Goal: Information Seeking & Learning: Learn about a topic

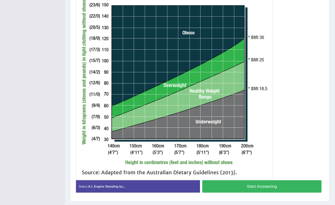
scroll to position [175, 0]
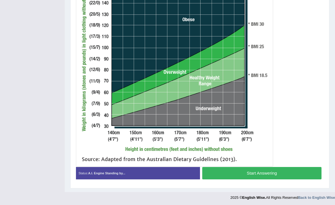
click at [222, 173] on button "Start Answering" at bounding box center [261, 173] width 119 height 12
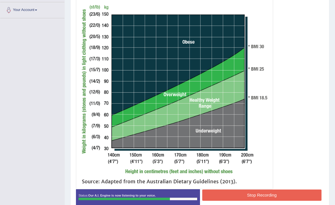
scroll to position [165, 0]
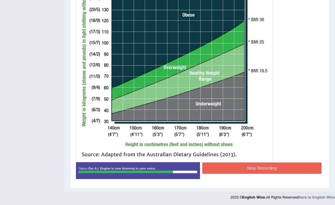
click at [226, 170] on button "Stop Recording" at bounding box center [261, 167] width 119 height 11
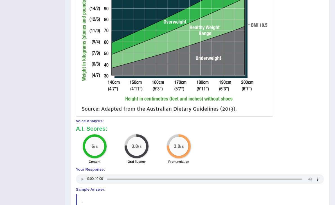
scroll to position [0, 0]
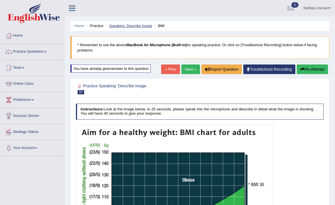
click at [121, 27] on link "Speaking: Describe Image" at bounding box center [130, 26] width 43 height 4
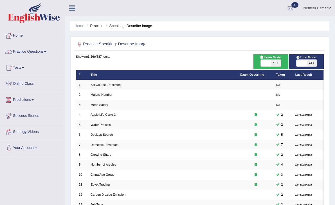
click at [282, 64] on div "ON OFF" at bounding box center [271, 62] width 30 height 7
click at [275, 63] on span "OFF" at bounding box center [276, 63] width 10 height 7
checkbox input "true"
click at [312, 60] on span "OFF" at bounding box center [312, 63] width 10 height 7
checkbox input "true"
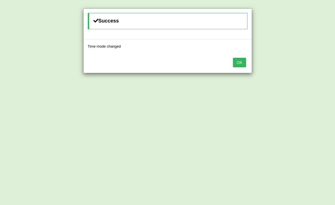
click at [240, 62] on button "OK" at bounding box center [239, 63] width 13 height 10
click at [236, 67] on button "OK" at bounding box center [239, 63] width 13 height 10
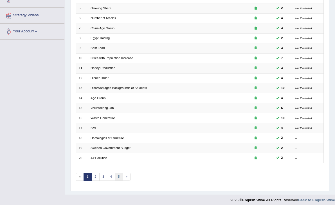
click at [119, 175] on link "5" at bounding box center [119, 177] width 8 height 8
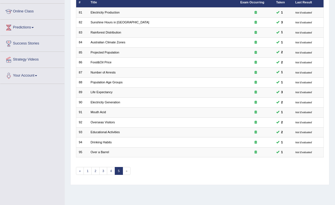
scroll to position [91, 0]
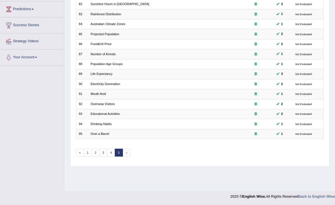
click at [123, 150] on span "»" at bounding box center [127, 153] width 8 height 8
click at [109, 149] on link "4" at bounding box center [111, 153] width 8 height 8
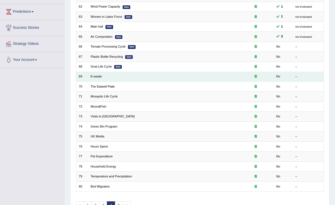
scroll to position [88, 0]
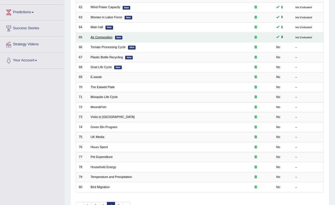
click at [96, 36] on link "Air Composition" at bounding box center [102, 36] width 22 height 3
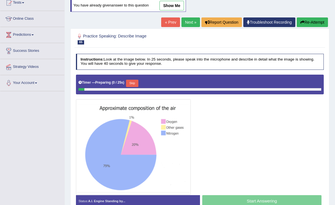
scroll to position [93, 0]
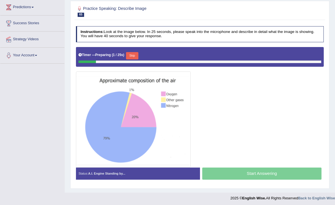
click at [134, 55] on button "Skip" at bounding box center [132, 55] width 12 height 7
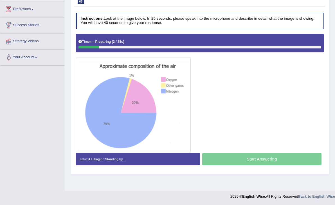
scroll to position [91, 0]
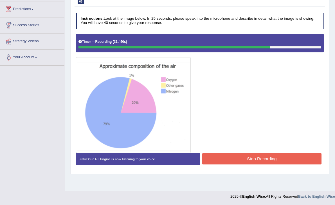
click at [223, 157] on button "Stop Recording" at bounding box center [261, 158] width 119 height 11
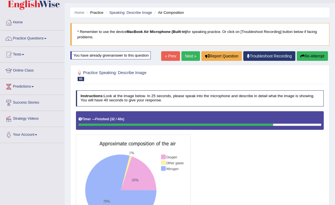
scroll to position [14, 0]
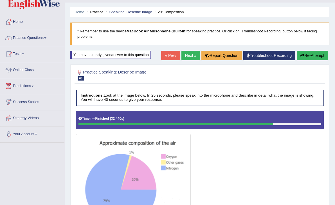
click at [320, 57] on button "Re-Attempt" at bounding box center [312, 56] width 31 height 10
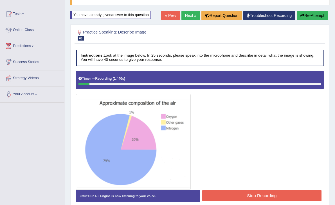
scroll to position [55, 0]
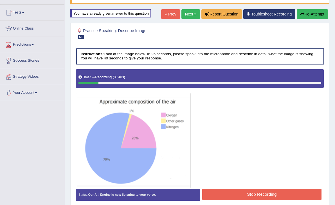
click at [308, 14] on button "Re-Attempt" at bounding box center [312, 14] width 31 height 10
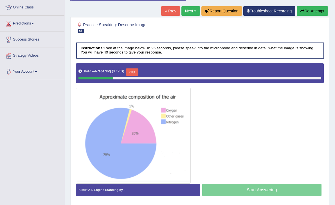
scroll to position [91, 0]
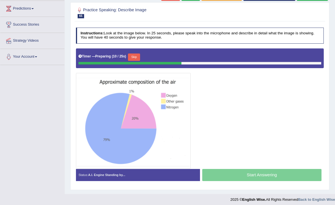
click at [139, 56] on button "Skip" at bounding box center [134, 56] width 12 height 7
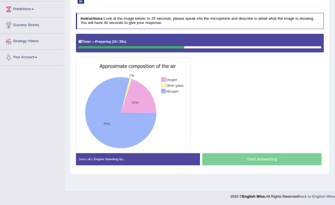
scroll to position [91, 0]
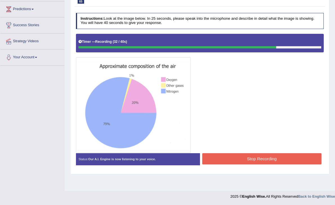
click at [266, 154] on button "Stop Recording" at bounding box center [261, 158] width 119 height 11
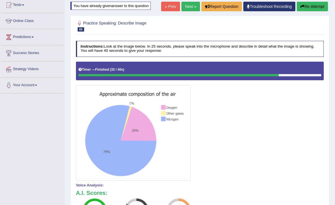
scroll to position [62, 0]
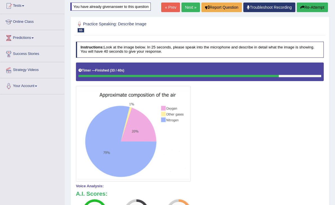
click at [313, 10] on button "Re-Attempt" at bounding box center [312, 8] width 31 height 10
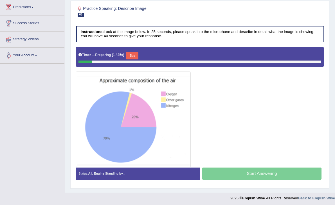
click at [134, 57] on button "Skip" at bounding box center [132, 55] width 12 height 7
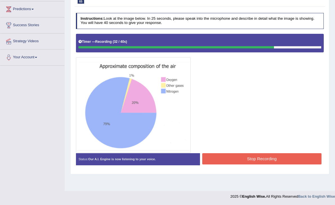
click at [224, 157] on button "Stop Recording" at bounding box center [261, 158] width 119 height 11
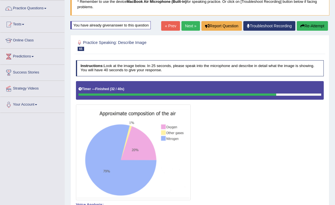
scroll to position [0, 0]
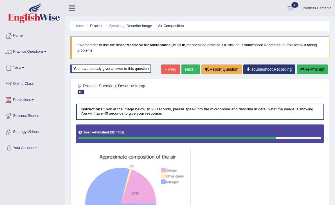
click at [313, 70] on button "Re-Attempt" at bounding box center [312, 69] width 31 height 10
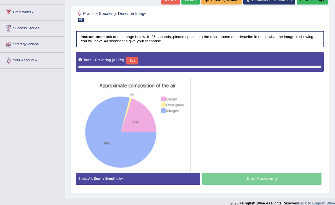
scroll to position [93, 0]
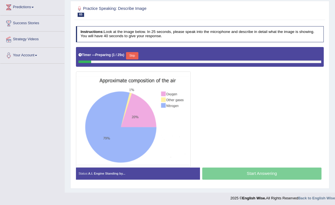
click at [133, 57] on button "Skip" at bounding box center [132, 55] width 12 height 7
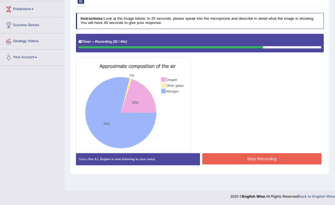
click at [213, 165] on div "Status: Our A.I. Engine is now listening to your voice. Start Answering Stop Re…" at bounding box center [200, 161] width 248 height 17
click at [214, 159] on button "Stop Recording" at bounding box center [261, 158] width 119 height 11
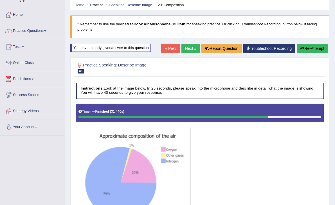
scroll to position [20, 0]
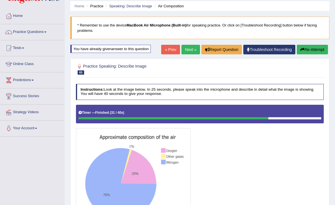
click at [303, 51] on button "Re-Attempt" at bounding box center [312, 50] width 31 height 10
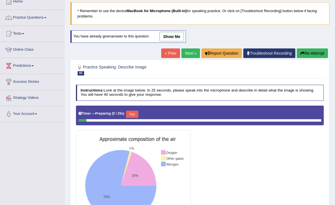
scroll to position [48, 0]
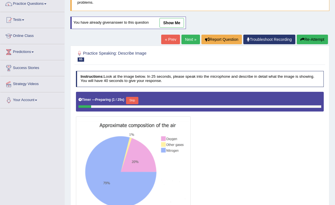
click at [137, 103] on div "Skip" at bounding box center [132, 101] width 12 height 8
click at [135, 101] on button "Skip" at bounding box center [132, 100] width 12 height 7
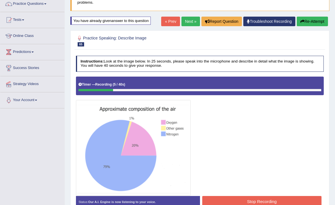
click at [315, 23] on button "Re-Attempt" at bounding box center [312, 22] width 31 height 10
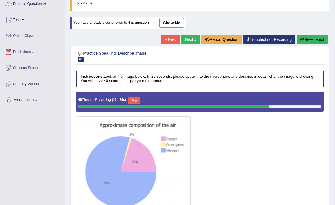
click at [135, 103] on div "Skip" at bounding box center [134, 101] width 12 height 8
click at [134, 102] on button "Skip" at bounding box center [134, 100] width 12 height 7
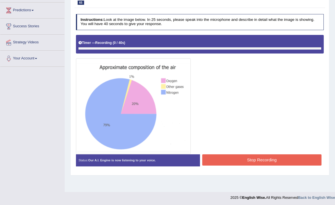
scroll to position [91, 0]
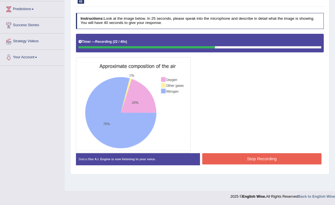
click at [248, 161] on button "Stop Recording" at bounding box center [261, 158] width 119 height 11
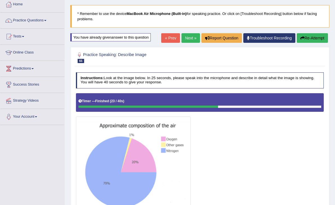
scroll to position [19, 0]
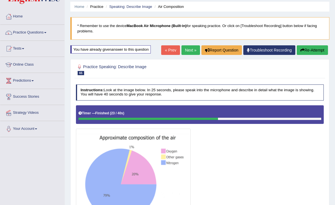
click at [315, 48] on button "Re-Attempt" at bounding box center [312, 50] width 31 height 10
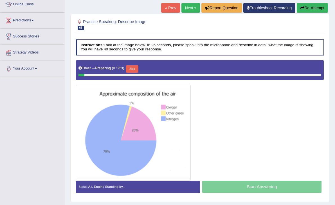
scroll to position [78, 0]
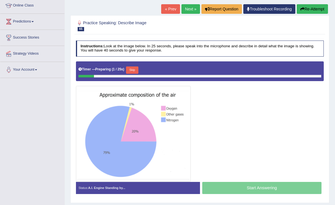
click at [135, 68] on button "Skip" at bounding box center [132, 69] width 12 height 7
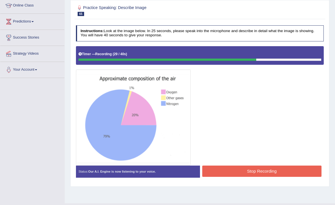
click at [238, 172] on button "Stop Recording" at bounding box center [261, 171] width 119 height 11
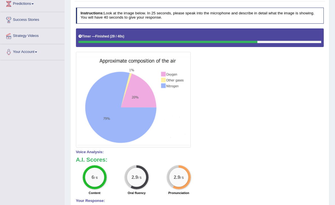
scroll to position [12, 0]
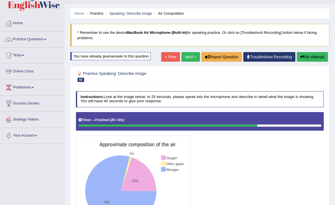
click at [191, 55] on link "Next »" at bounding box center [191, 57] width 19 height 10
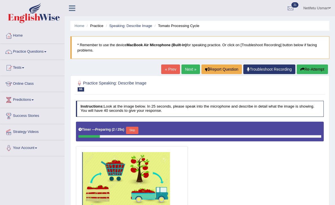
click at [131, 130] on button "Skip" at bounding box center [132, 130] width 12 height 7
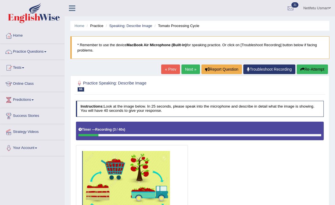
click at [164, 68] on link "« Prev" at bounding box center [170, 69] width 19 height 10
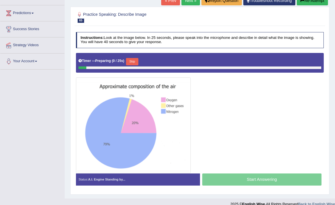
scroll to position [93, 0]
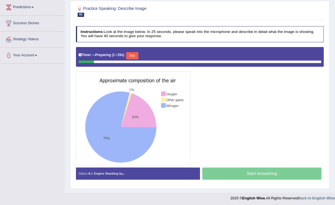
click at [133, 57] on button "Skip" at bounding box center [132, 55] width 12 height 7
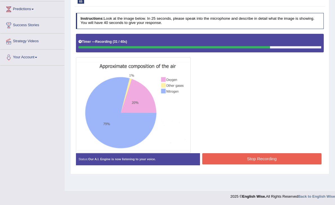
click at [234, 157] on button "Stop Recording" at bounding box center [261, 158] width 119 height 11
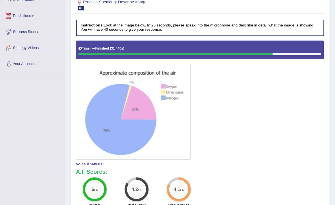
scroll to position [62, 0]
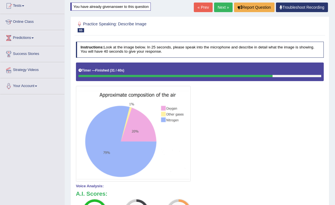
click at [223, 8] on link "Next »" at bounding box center [223, 8] width 19 height 10
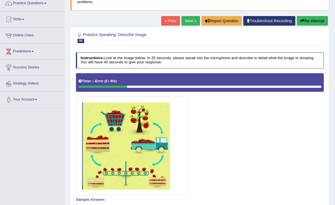
scroll to position [37, 0]
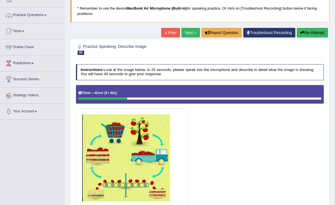
click at [309, 37] on button "Re-Attempt" at bounding box center [312, 33] width 31 height 10
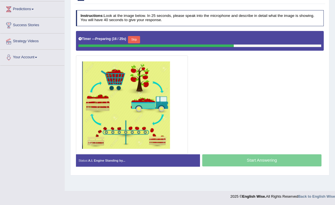
click at [138, 38] on button "Skip" at bounding box center [134, 39] width 12 height 7
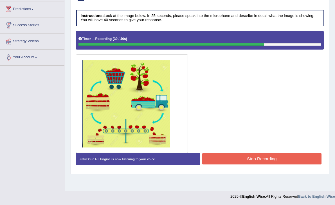
click at [240, 159] on button "Stop Recording" at bounding box center [261, 158] width 119 height 11
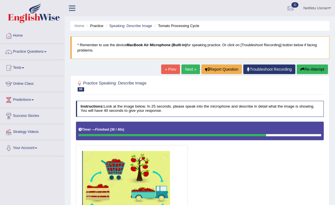
click at [307, 69] on button "Re-Attempt" at bounding box center [312, 69] width 31 height 10
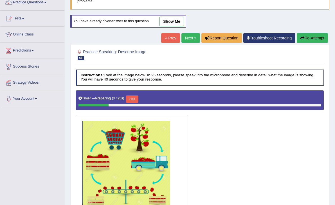
scroll to position [50, 0]
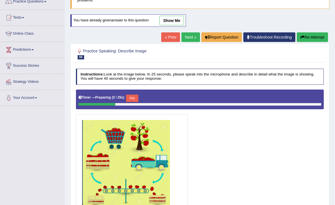
click at [134, 98] on button "Skip" at bounding box center [132, 98] width 12 height 7
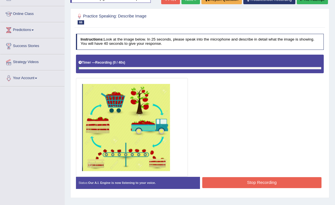
scroll to position [70, 0]
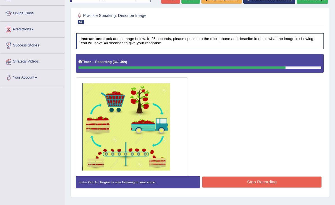
click at [225, 177] on button "Stop Recording" at bounding box center [261, 182] width 119 height 11
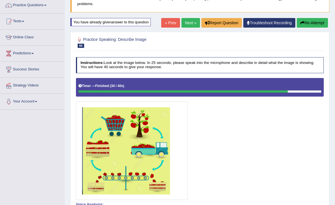
scroll to position [46, 0]
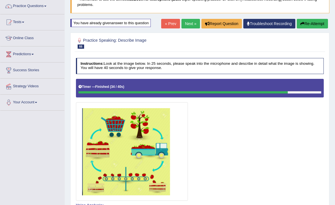
click at [168, 26] on link "« Prev" at bounding box center [170, 24] width 19 height 10
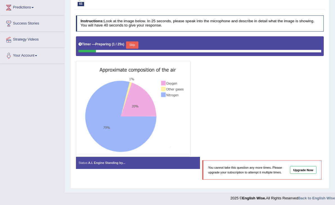
scroll to position [89, 0]
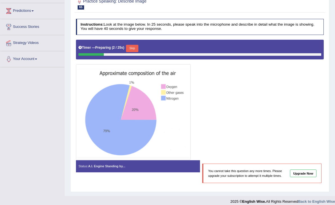
click at [135, 47] on button "Skip" at bounding box center [132, 48] width 12 height 7
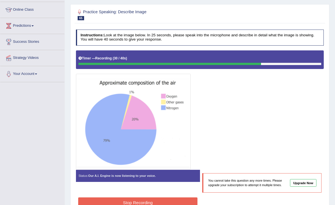
scroll to position [99, 0]
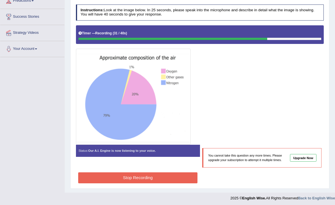
click at [130, 176] on button "Stop Recording" at bounding box center [137, 177] width 119 height 11
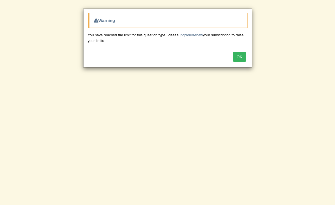
click at [240, 56] on button "OK" at bounding box center [239, 57] width 13 height 10
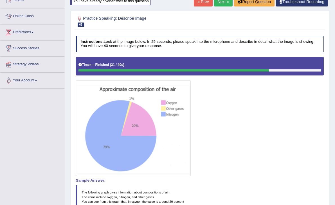
scroll to position [55, 0]
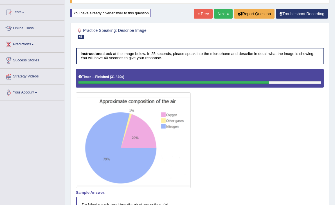
click at [218, 12] on link "Next »" at bounding box center [223, 14] width 19 height 10
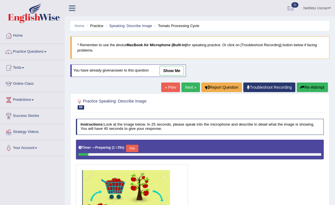
click at [189, 88] on link "Next »" at bounding box center [191, 87] width 19 height 10
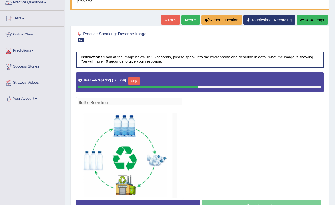
scroll to position [55, 0]
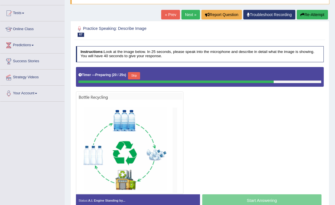
click at [137, 74] on button "Skip" at bounding box center [134, 75] width 12 height 7
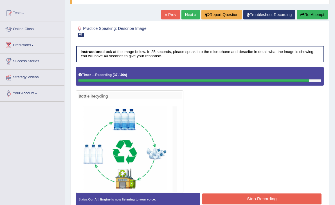
click at [256, 191] on div at bounding box center [200, 130] width 248 height 126
click at [252, 199] on button "Stop Recording" at bounding box center [261, 198] width 119 height 11
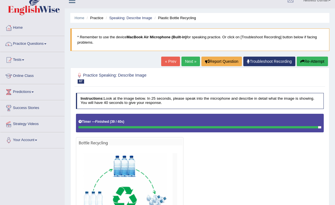
scroll to position [11, 0]
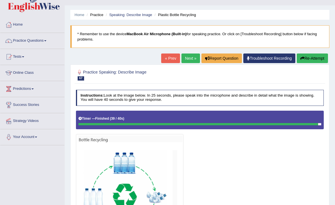
click at [314, 55] on button "Re-Attempt" at bounding box center [312, 58] width 31 height 10
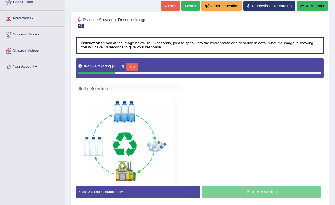
scroll to position [91, 0]
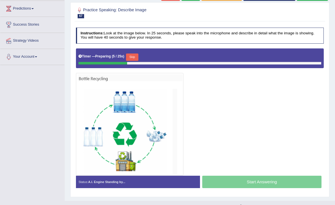
click at [134, 55] on button "Skip" at bounding box center [132, 56] width 12 height 7
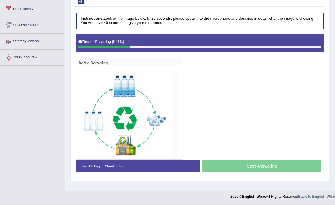
scroll to position [91, 0]
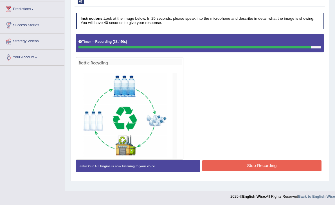
click at [224, 167] on button "Stop Recording" at bounding box center [261, 165] width 119 height 11
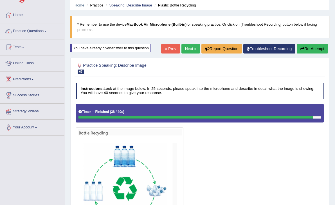
scroll to position [0, 0]
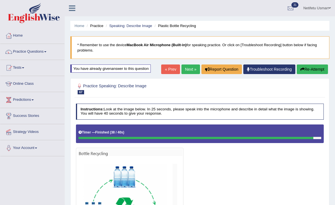
click at [183, 70] on link "Next »" at bounding box center [191, 69] width 19 height 10
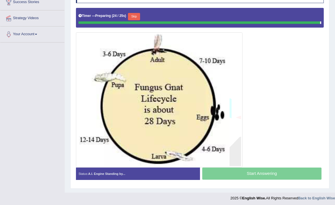
scroll to position [113, 0]
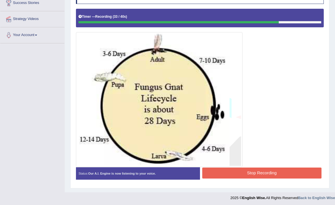
click at [247, 172] on button "Stop Recording" at bounding box center [261, 173] width 119 height 11
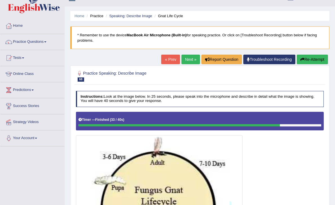
scroll to position [10, 0]
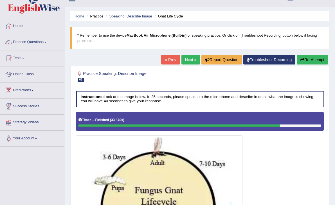
click at [183, 63] on link "Next »" at bounding box center [191, 60] width 19 height 10
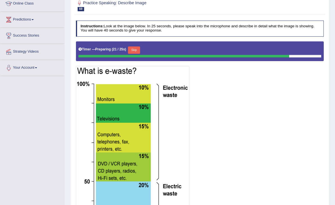
scroll to position [81, 0]
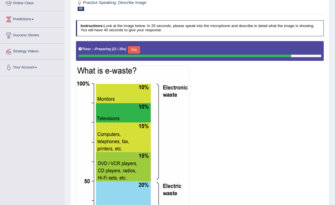
click at [134, 49] on button "Skip" at bounding box center [134, 49] width 12 height 7
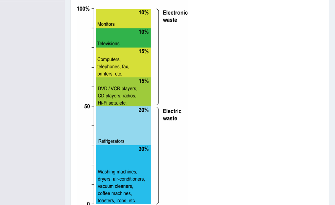
scroll to position [178, 0]
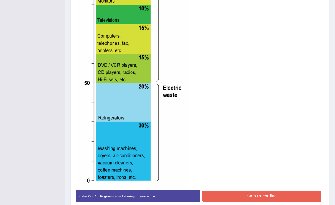
click at [220, 197] on button "Stop Recording" at bounding box center [261, 196] width 119 height 11
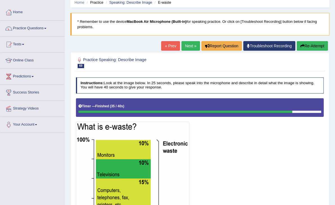
scroll to position [0, 0]
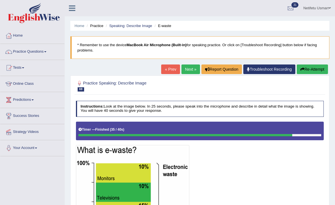
click at [314, 69] on button "Re-Attempt" at bounding box center [312, 69] width 31 height 10
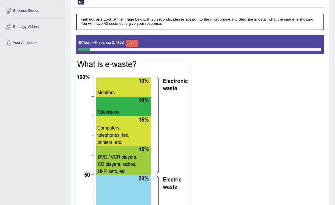
scroll to position [105, 0]
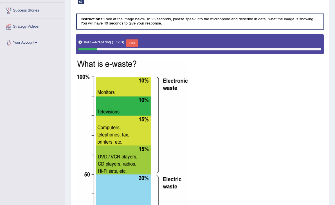
click at [133, 43] on button "Skip" at bounding box center [132, 42] width 12 height 7
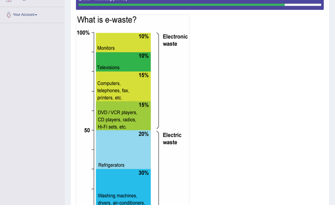
scroll to position [204, 0]
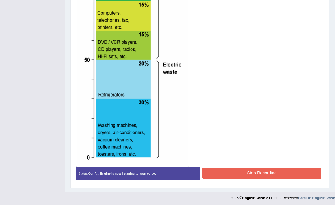
click at [229, 169] on button "Stop Recording" at bounding box center [261, 173] width 119 height 11
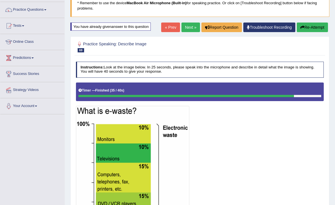
scroll to position [40, 0]
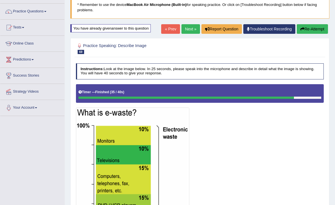
click at [303, 31] on button "Re-Attempt" at bounding box center [312, 29] width 31 height 10
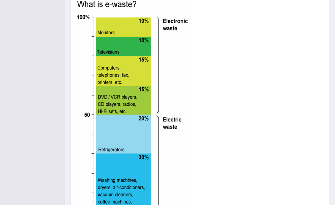
scroll to position [133, 0]
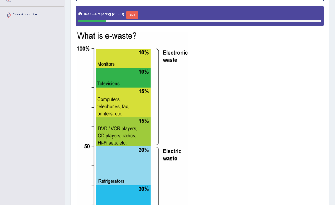
click at [136, 16] on button "Skip" at bounding box center [132, 14] width 12 height 7
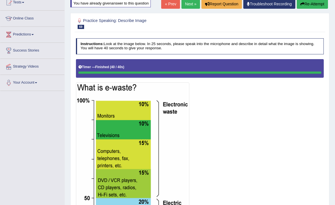
scroll to position [53, 0]
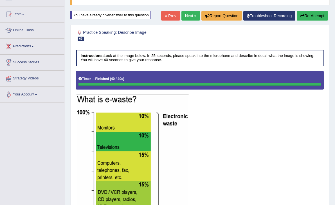
click at [306, 20] on button "Re-Attempt" at bounding box center [312, 16] width 31 height 10
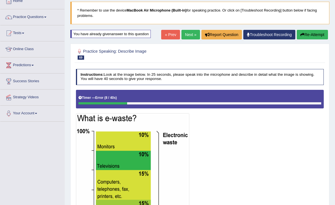
scroll to position [30, 0]
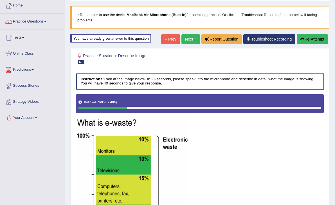
click at [306, 35] on button "Re-Attempt" at bounding box center [312, 39] width 31 height 10
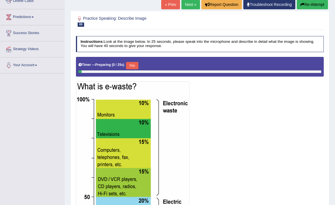
scroll to position [96, 0]
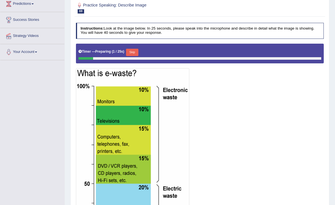
click at [132, 50] on button "Skip" at bounding box center [132, 52] width 12 height 7
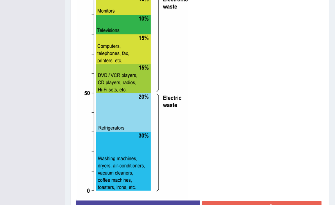
scroll to position [174, 0]
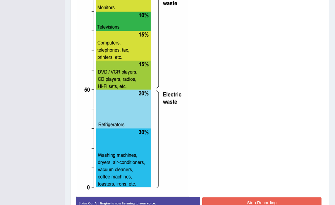
click at [219, 198] on button "Stop Recording" at bounding box center [261, 202] width 119 height 11
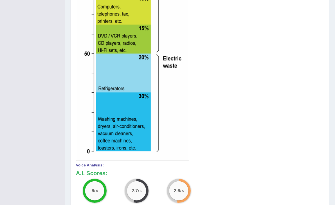
scroll to position [0, 0]
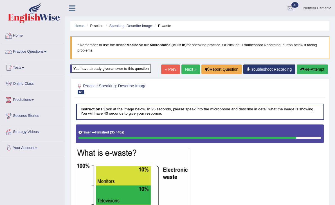
click at [28, 53] on link "Practice Questions" at bounding box center [32, 51] width 64 height 14
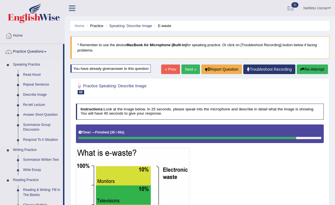
click at [36, 73] on link "Read Aloud" at bounding box center [42, 75] width 43 height 10
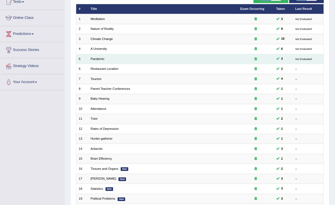
scroll to position [117, 0]
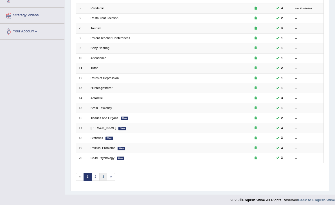
click at [102, 173] on link "3" at bounding box center [103, 177] width 8 height 8
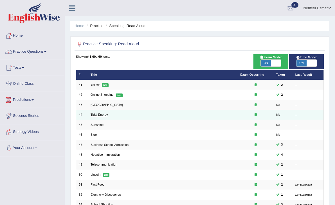
click at [102, 114] on link "Tidal Energy" at bounding box center [99, 114] width 17 height 3
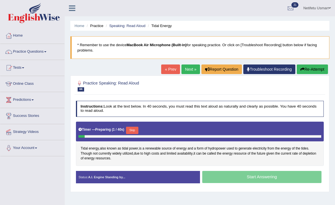
click at [136, 131] on button "Skip" at bounding box center [132, 130] width 12 height 7
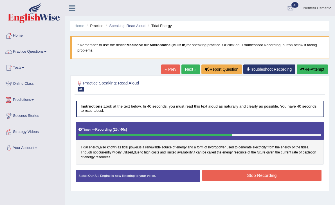
click at [221, 177] on button "Stop Recording" at bounding box center [261, 175] width 119 height 11
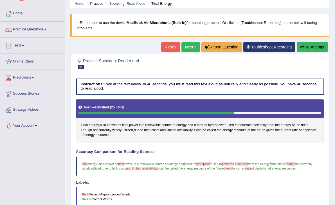
scroll to position [0, 0]
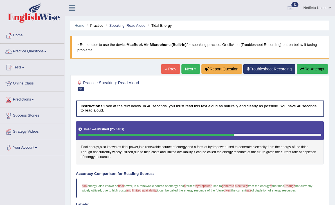
click at [312, 67] on button "Re-Attempt" at bounding box center [312, 69] width 31 height 10
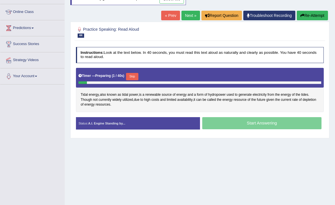
click at [135, 78] on button "Skip" at bounding box center [132, 76] width 12 height 7
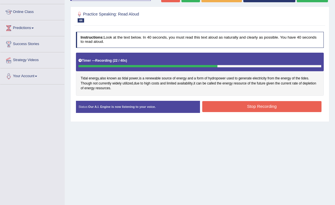
click at [235, 113] on div "Status: Our A.I. Engine is now listening to your voice. Start Answering Stop Re…" at bounding box center [200, 109] width 248 height 17
click at [233, 104] on button "Stop Recording" at bounding box center [261, 106] width 119 height 11
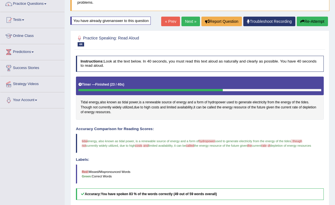
scroll to position [47, 0]
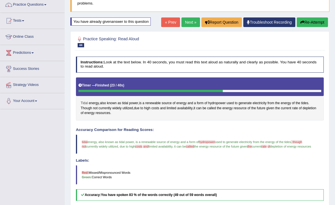
click at [84, 103] on span "Tidal" at bounding box center [84, 103] width 7 height 5
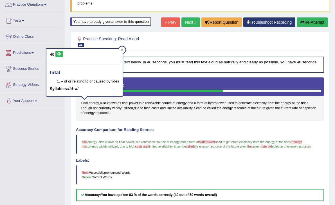
click at [60, 53] on icon at bounding box center [59, 53] width 4 height 3
click at [124, 50] on icon at bounding box center [122, 49] width 3 height 3
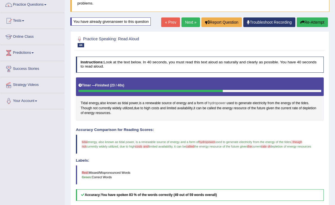
click at [213, 104] on span "hydropower" at bounding box center [216, 103] width 17 height 5
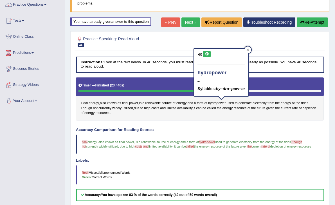
click at [207, 51] on button at bounding box center [207, 54] width 8 height 6
click at [301, 23] on icon "button" at bounding box center [303, 22] width 4 height 4
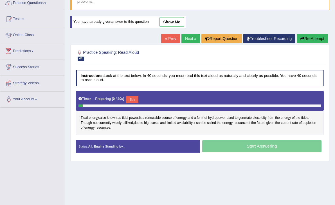
click at [135, 98] on button "Skip" at bounding box center [132, 99] width 12 height 7
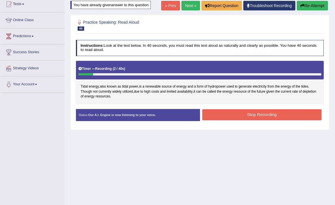
scroll to position [64, 0]
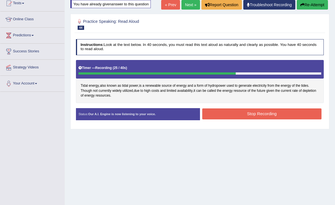
click at [241, 118] on button "Stop Recording" at bounding box center [261, 113] width 119 height 11
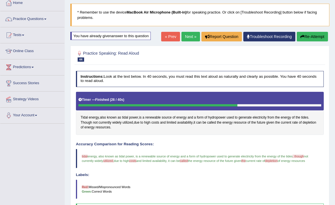
scroll to position [0, 0]
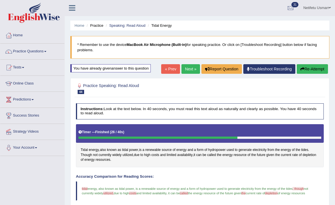
click at [187, 69] on link "Next »" at bounding box center [191, 69] width 19 height 10
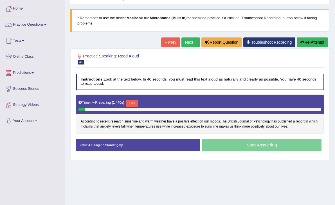
click at [135, 103] on button "Skip" at bounding box center [132, 103] width 12 height 7
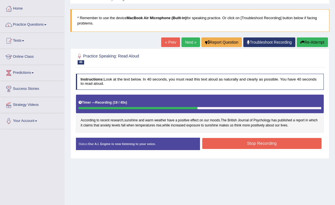
click at [229, 143] on button "Stop Recording" at bounding box center [261, 143] width 119 height 11
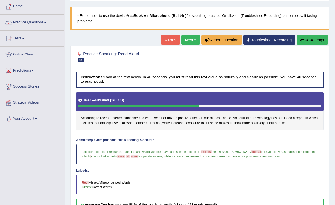
scroll to position [8, 0]
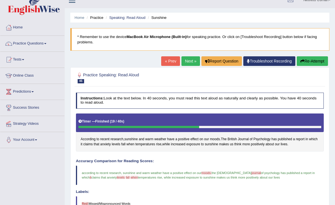
click at [188, 59] on link "Next »" at bounding box center [191, 61] width 19 height 10
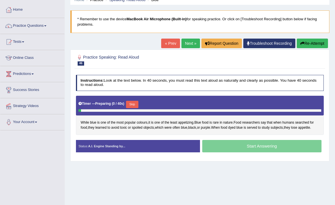
scroll to position [26, 0]
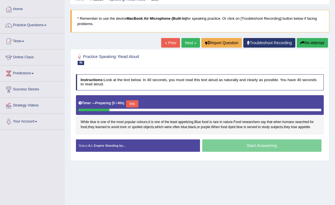
click at [132, 102] on button "Skip" at bounding box center [132, 103] width 12 height 7
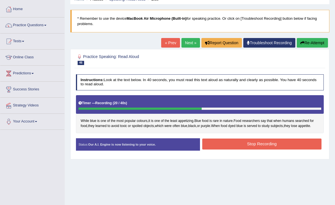
click at [212, 145] on button "Stop Recording" at bounding box center [261, 144] width 119 height 11
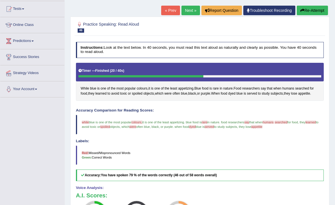
scroll to position [27, 0]
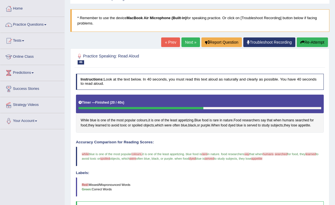
click at [189, 43] on link "Next »" at bounding box center [191, 42] width 19 height 10
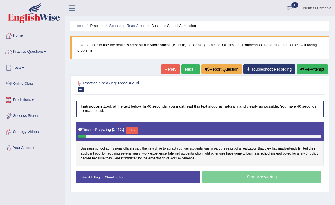
click at [135, 130] on button "Skip" at bounding box center [132, 130] width 12 height 7
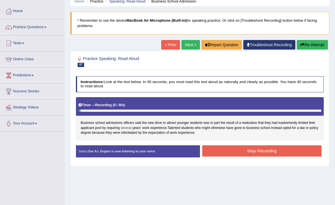
scroll to position [26, 0]
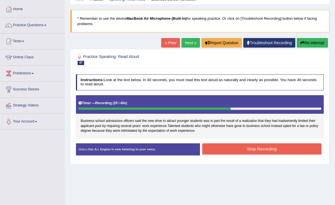
click at [221, 152] on button "Stop Recording" at bounding box center [261, 148] width 119 height 11
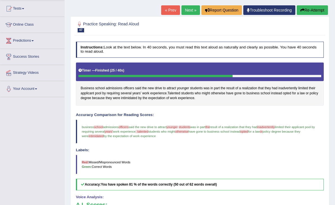
scroll to position [45, 0]
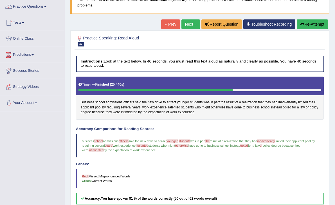
click at [182, 27] on link "Next »" at bounding box center [191, 24] width 19 height 10
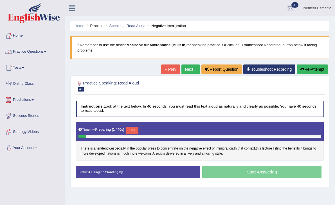
click at [135, 131] on button "Skip" at bounding box center [132, 130] width 12 height 7
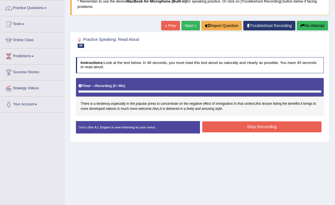
scroll to position [44, 0]
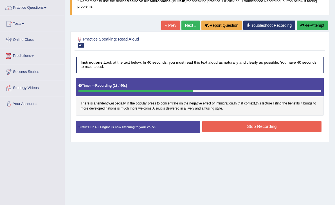
click at [215, 127] on button "Stop Recording" at bounding box center [261, 126] width 119 height 11
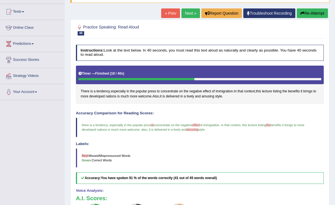
scroll to position [55, 0]
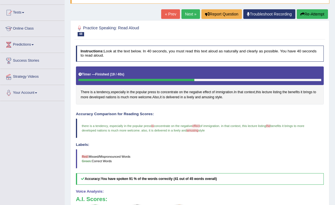
click at [320, 15] on button "Re-Attempt" at bounding box center [312, 14] width 31 height 10
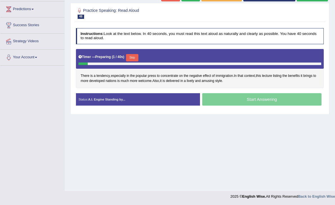
click at [137, 55] on button "Skip" at bounding box center [132, 57] width 12 height 7
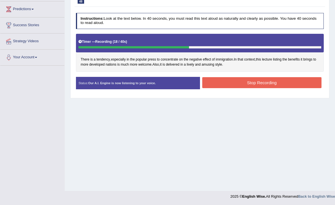
click at [227, 86] on button "Stop Recording" at bounding box center [261, 82] width 119 height 11
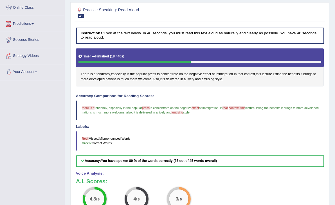
scroll to position [75, 0]
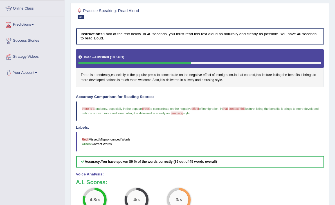
click at [252, 74] on span "context" at bounding box center [249, 75] width 11 height 5
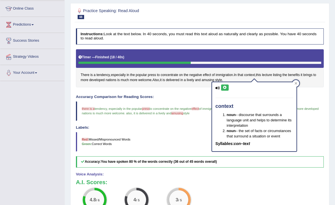
click at [227, 86] on icon at bounding box center [225, 87] width 4 height 3
click at [296, 83] on icon at bounding box center [296, 83] width 3 height 3
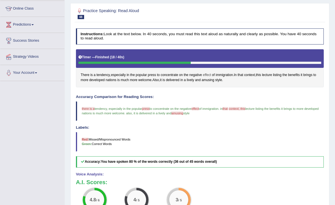
click at [208, 73] on span "effect" at bounding box center [207, 75] width 8 height 5
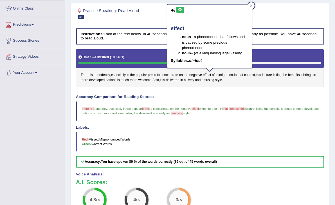
click at [183, 9] on button at bounding box center [181, 10] width 8 height 6
click at [249, 5] on div at bounding box center [251, 5] width 7 height 7
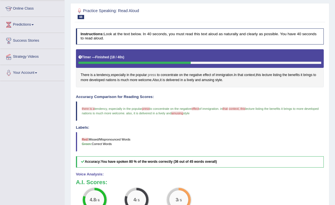
click at [155, 73] on span "press" at bounding box center [152, 75] width 8 height 5
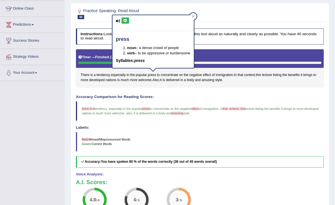
click at [124, 20] on icon at bounding box center [125, 20] width 4 height 3
click at [194, 15] on icon at bounding box center [193, 16] width 3 height 3
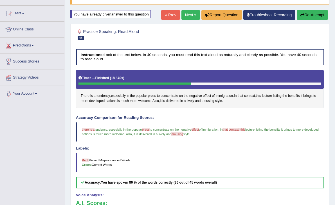
scroll to position [50, 0]
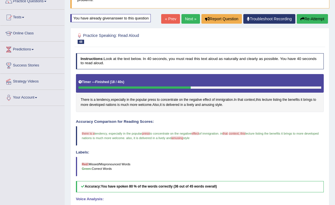
click at [315, 18] on button "Re-Attempt" at bounding box center [312, 19] width 31 height 10
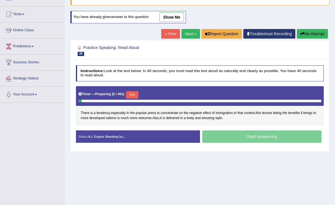
scroll to position [50, 0]
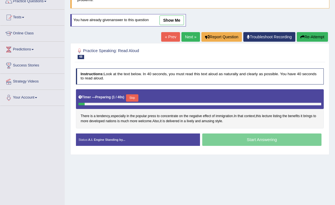
click at [130, 93] on div "Timer — Preparing ( 1 / 40s ) Skip" at bounding box center [200, 98] width 243 height 10
click at [132, 99] on button "Skip" at bounding box center [132, 97] width 12 height 7
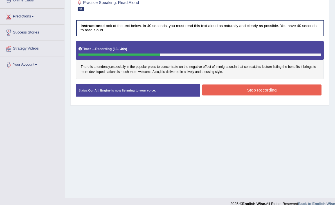
scroll to position [84, 0]
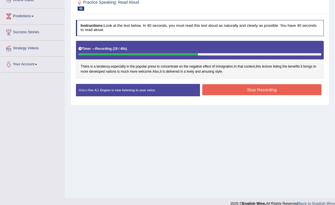
click at [222, 86] on button "Stop Recording" at bounding box center [261, 89] width 119 height 11
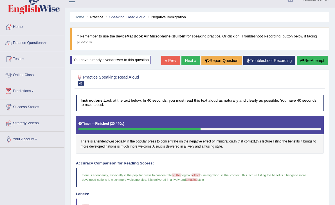
scroll to position [0, 0]
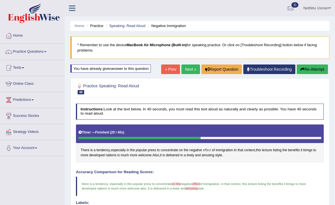
click at [210, 150] on span "effect" at bounding box center [207, 150] width 8 height 5
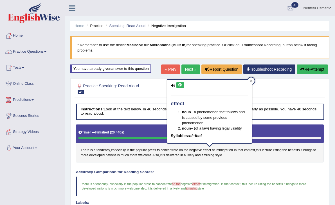
click at [181, 84] on icon at bounding box center [180, 84] width 4 height 3
click at [250, 79] on div at bounding box center [251, 80] width 7 height 7
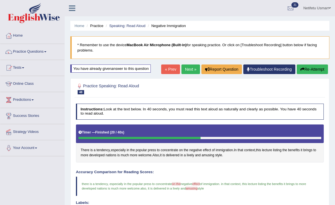
click at [188, 69] on link "Next »" at bounding box center [191, 69] width 19 height 10
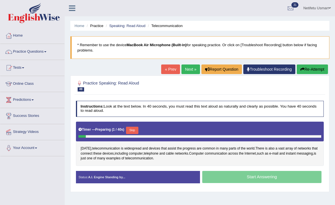
click at [135, 130] on button "Skip" at bounding box center [132, 130] width 12 height 7
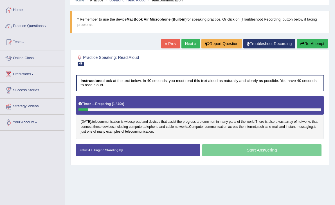
scroll to position [29, 0]
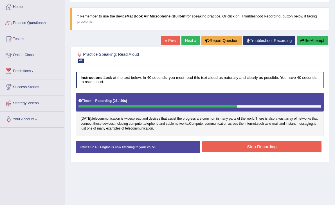
click at [241, 148] on button "Stop Recording" at bounding box center [261, 146] width 119 height 11
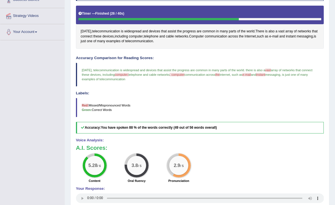
scroll to position [116, 0]
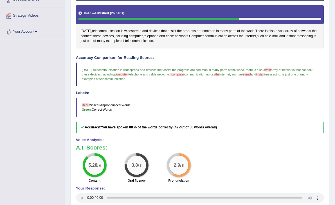
click at [282, 29] on span "vast" at bounding box center [281, 31] width 6 height 5
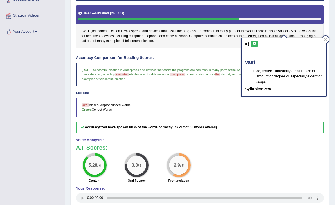
click at [257, 43] on button at bounding box center [255, 44] width 8 height 6
click at [327, 38] on icon at bounding box center [325, 39] width 3 height 3
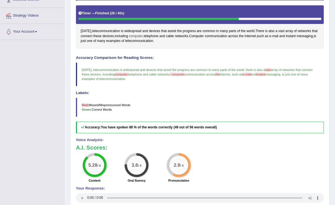
click at [143, 35] on span "computer" at bounding box center [136, 36] width 14 height 5
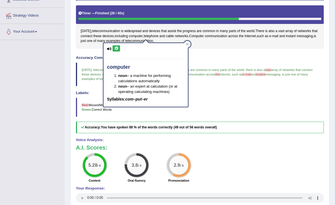
click at [116, 49] on icon at bounding box center [116, 48] width 4 height 3
click at [187, 43] on icon at bounding box center [187, 44] width 3 height 3
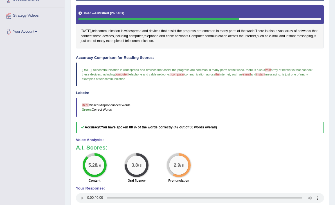
click at [220, 73] on span "the" at bounding box center [217, 74] width 4 height 3
click at [244, 34] on span "the" at bounding box center [241, 36] width 5 height 5
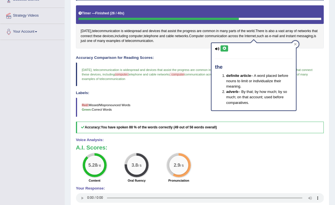
click at [226, 46] on button at bounding box center [225, 48] width 8 height 6
click at [298, 44] on div at bounding box center [295, 44] width 7 height 7
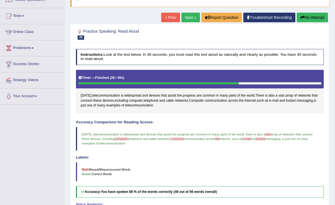
scroll to position [50, 0]
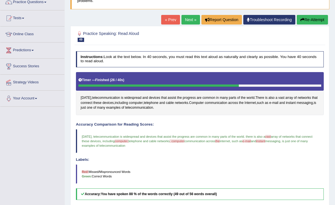
click at [186, 19] on link "Next »" at bounding box center [191, 20] width 19 height 10
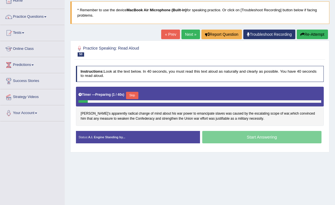
scroll to position [37, 0]
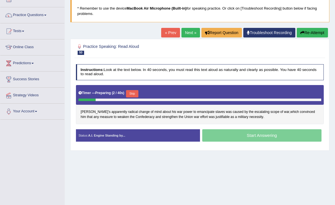
click at [132, 93] on button "Skip" at bounding box center [132, 93] width 12 height 7
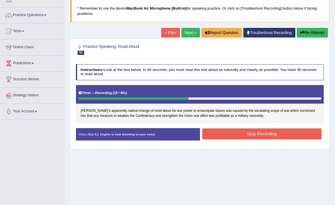
click at [255, 137] on button "Stop Recording" at bounding box center [261, 133] width 119 height 11
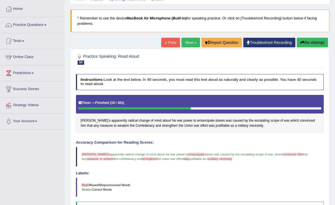
scroll to position [18, 0]
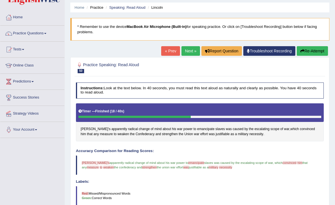
click at [182, 49] on link "Next »" at bounding box center [191, 51] width 19 height 10
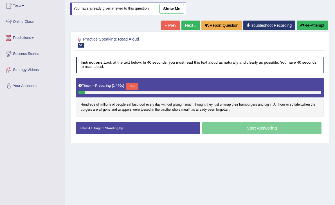
scroll to position [69, 0]
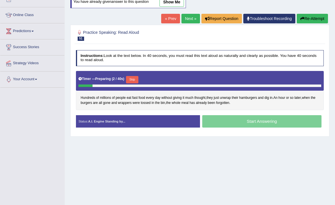
click at [136, 80] on button "Skip" at bounding box center [132, 79] width 12 height 7
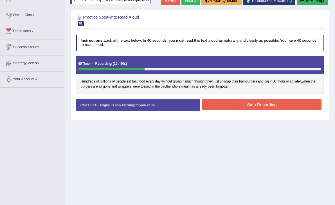
scroll to position [91, 0]
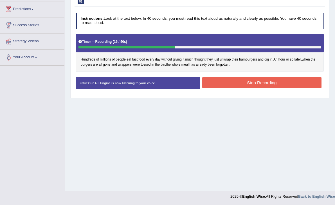
click at [236, 82] on button "Stop Recording" at bounding box center [261, 82] width 119 height 11
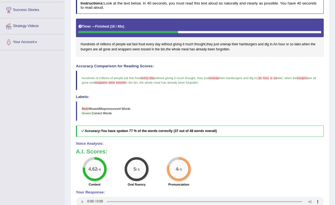
scroll to position [105, 0]
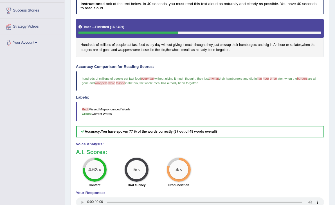
click at [152, 44] on span "every" at bounding box center [150, 45] width 8 height 5
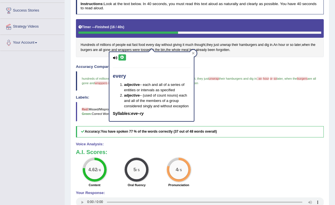
click at [124, 56] on button at bounding box center [123, 57] width 8 height 6
click at [194, 53] on icon at bounding box center [193, 53] width 3 height 3
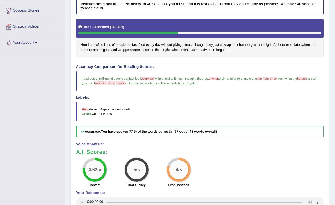
click at [127, 51] on span "wrappers" at bounding box center [125, 50] width 14 height 5
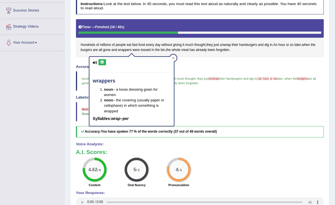
click at [104, 60] on button at bounding box center [103, 62] width 8 height 6
click at [173, 57] on icon at bounding box center [173, 58] width 3 height 3
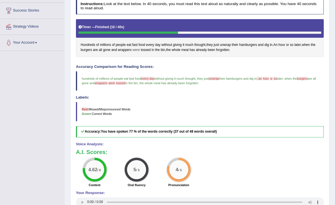
click at [140, 49] on span "were" at bounding box center [136, 50] width 7 height 5
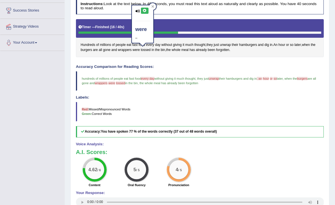
click at [146, 9] on icon at bounding box center [145, 10] width 4 height 3
click at [152, 7] on icon at bounding box center [152, 6] width 3 height 3
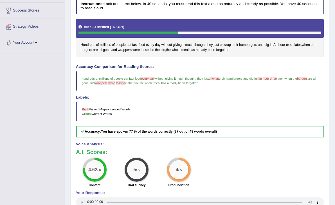
click at [151, 50] on span "tossed" at bounding box center [146, 50] width 10 height 5
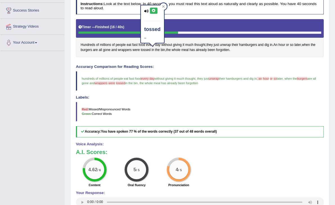
click at [154, 10] on icon at bounding box center [154, 10] width 4 height 3
click at [164, 7] on icon at bounding box center [163, 6] width 3 height 3
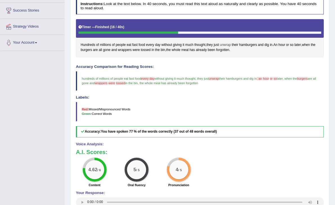
click at [229, 43] on span "unwrap" at bounding box center [225, 45] width 11 height 5
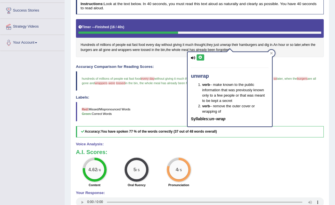
click at [200, 58] on icon at bounding box center [200, 57] width 4 height 3
click at [270, 53] on icon at bounding box center [271, 53] width 3 height 3
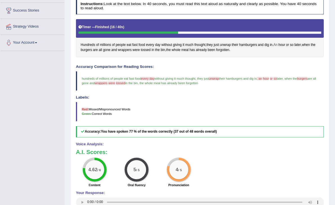
click at [278, 44] on span "An" at bounding box center [276, 45] width 4 height 5
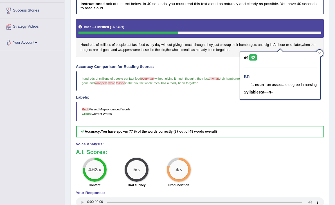
click at [253, 59] on button at bounding box center [253, 57] width 8 height 6
click at [320, 53] on icon at bounding box center [320, 53] width 3 height 3
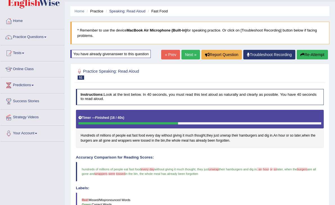
scroll to position [15, 0]
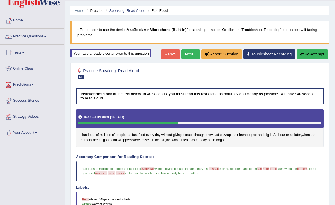
click at [321, 54] on button "Re-Attempt" at bounding box center [312, 54] width 31 height 10
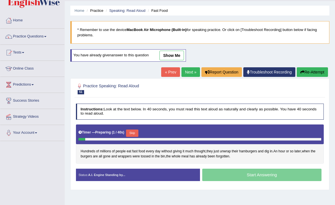
click at [131, 131] on button "Skip" at bounding box center [132, 133] width 12 height 7
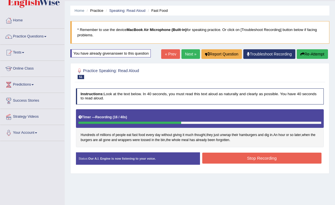
click at [228, 159] on button "Stop Recording" at bounding box center [261, 158] width 119 height 11
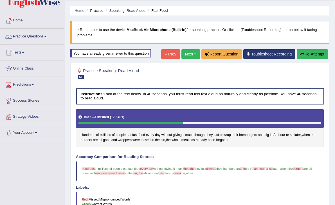
click at [149, 138] on span "tossed" at bounding box center [146, 140] width 10 height 5
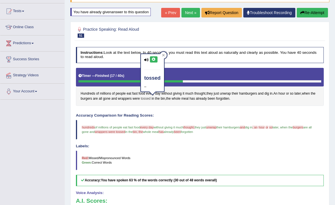
scroll to position [88, 0]
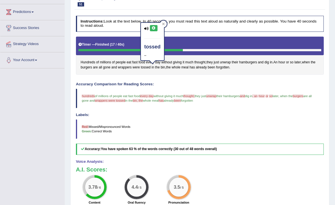
click at [154, 27] on icon at bounding box center [154, 27] width 4 height 3
click at [164, 24] on icon at bounding box center [163, 24] width 3 height 3
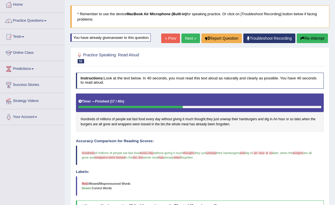
scroll to position [24, 0]
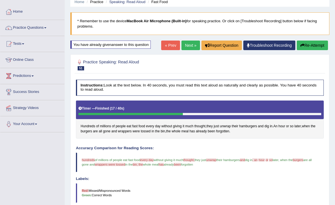
click at [315, 46] on button "Re-Attempt" at bounding box center [312, 46] width 31 height 10
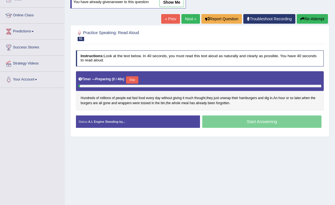
scroll to position [76, 0]
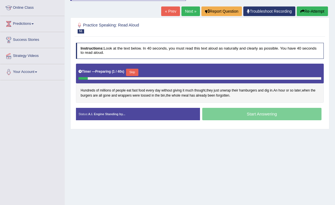
click at [133, 71] on button "Skip" at bounding box center [132, 72] width 12 height 7
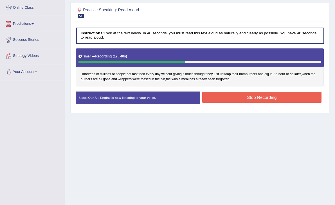
click at [235, 93] on button "Stop Recording" at bounding box center [261, 97] width 119 height 11
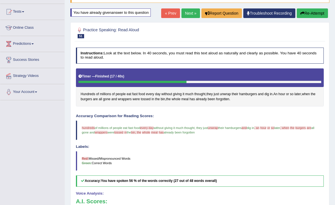
scroll to position [53, 0]
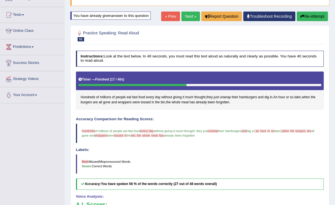
click at [186, 18] on link "Next »" at bounding box center [191, 17] width 19 height 10
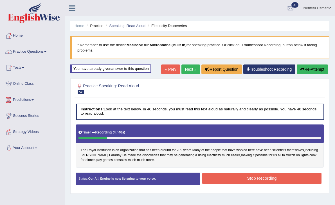
click at [310, 67] on button "Re-Attempt" at bounding box center [312, 69] width 31 height 10
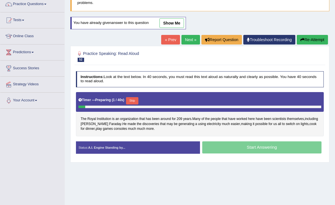
scroll to position [50, 0]
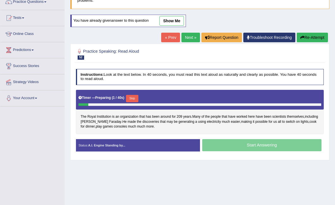
click at [135, 97] on button "Skip" at bounding box center [132, 98] width 12 height 7
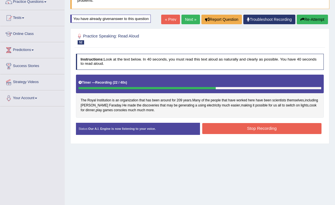
click at [224, 129] on button "Stop Recording" at bounding box center [261, 128] width 119 height 11
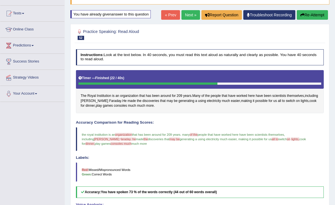
scroll to position [0, 0]
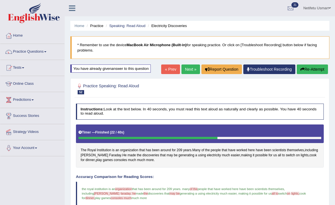
click at [186, 67] on link "Next »" at bounding box center [191, 69] width 19 height 10
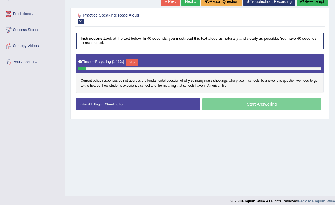
click at [137, 61] on button "Skip" at bounding box center [132, 62] width 12 height 7
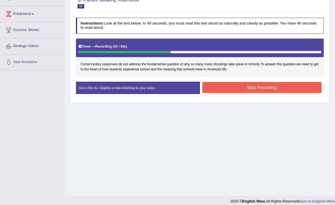
click at [250, 86] on button "Stop Recording" at bounding box center [261, 87] width 119 height 11
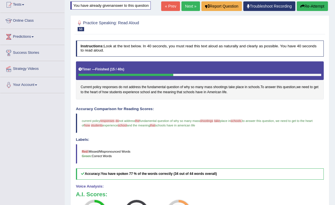
scroll to position [59, 0]
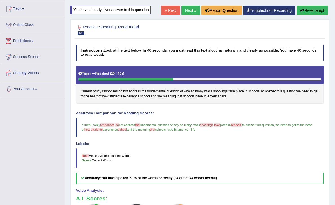
click at [183, 10] on link "Next »" at bounding box center [191, 11] width 19 height 10
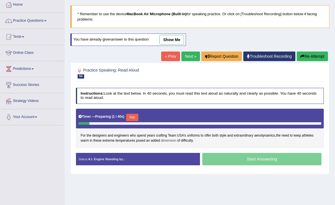
scroll to position [35, 0]
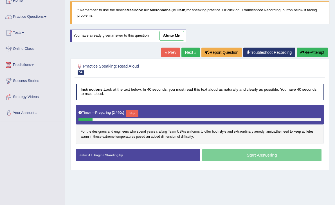
click at [133, 112] on button "Skip" at bounding box center [132, 113] width 12 height 7
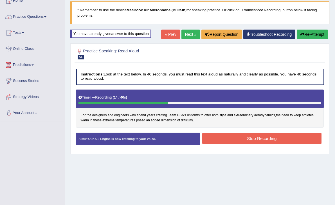
click at [244, 139] on button "Stop Recording" at bounding box center [261, 138] width 119 height 11
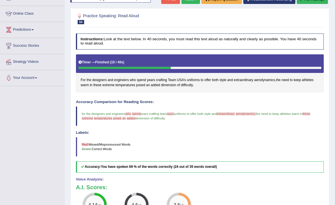
scroll to position [68, 0]
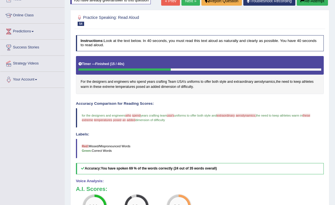
click at [189, 1] on link "Next »" at bounding box center [191, 1] width 19 height 10
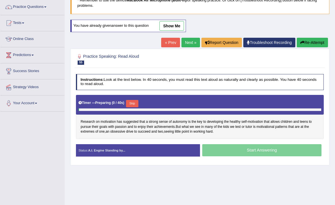
scroll to position [54, 0]
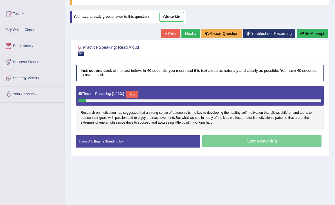
click at [134, 91] on button "Skip" at bounding box center [132, 94] width 12 height 7
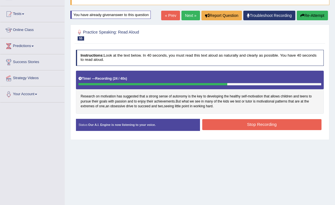
click at [226, 120] on button "Stop Recording" at bounding box center [261, 124] width 119 height 11
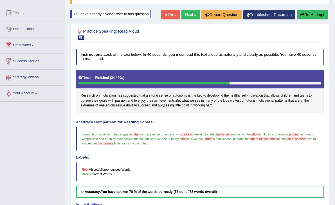
scroll to position [41, 0]
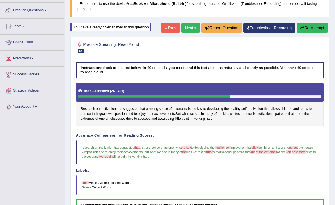
click at [183, 26] on link "Next »" at bounding box center [191, 28] width 19 height 10
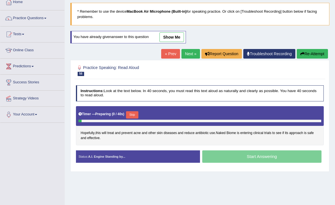
scroll to position [84, 0]
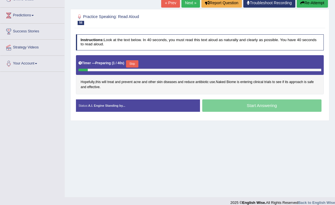
click at [136, 64] on button "Skip" at bounding box center [132, 63] width 12 height 7
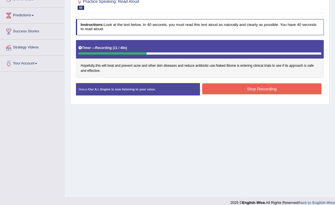
click at [236, 88] on button "Stop Recording" at bounding box center [261, 88] width 119 height 11
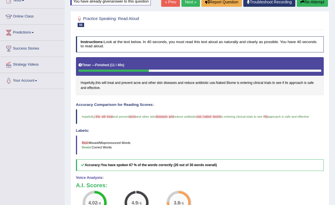
scroll to position [67, 0]
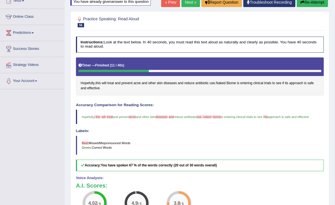
click at [185, 4] on link "Next »" at bounding box center [191, 2] width 19 height 10
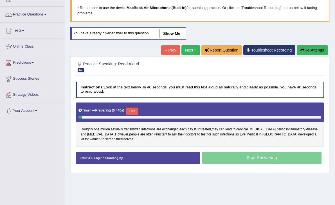
scroll to position [45, 0]
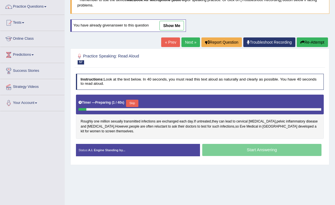
click at [136, 100] on button "Skip" at bounding box center [132, 103] width 12 height 7
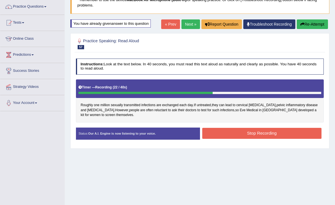
click at [209, 131] on button "Stop Recording" at bounding box center [261, 133] width 119 height 11
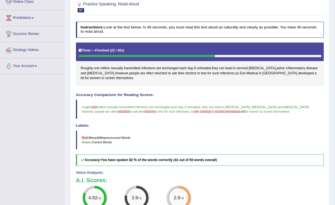
scroll to position [77, 0]
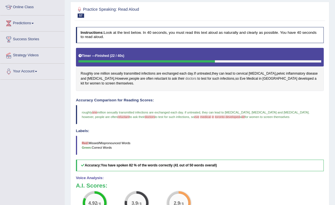
click at [186, 78] on span "doctors" at bounding box center [191, 78] width 11 height 5
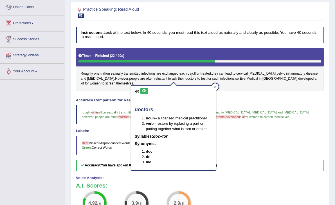
click at [146, 90] on icon at bounding box center [144, 90] width 4 height 3
click at [214, 86] on icon at bounding box center [215, 87] width 3 height 3
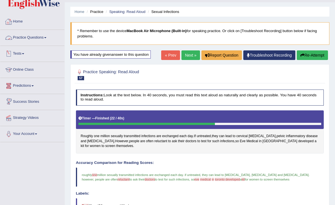
scroll to position [13, 0]
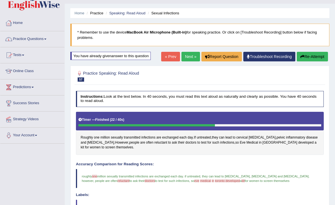
click at [44, 39] on link "Practice Questions" at bounding box center [32, 38] width 64 height 14
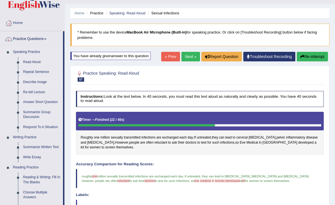
click at [34, 81] on link "Describe Image" at bounding box center [42, 82] width 43 height 10
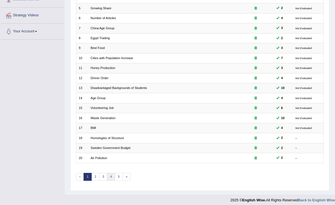
click at [110, 173] on link "4" at bounding box center [111, 177] width 8 height 8
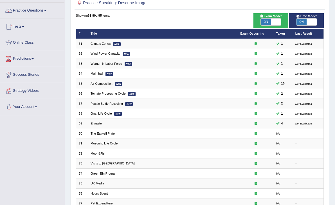
scroll to position [117, 0]
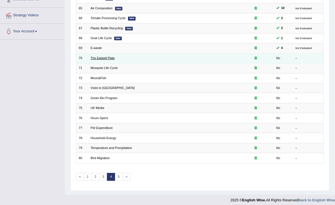
click at [99, 58] on link "The Eatwell Plate" at bounding box center [103, 57] width 24 height 3
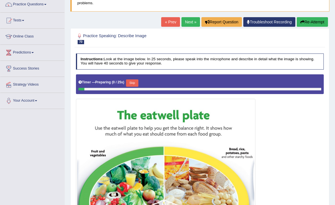
scroll to position [70, 0]
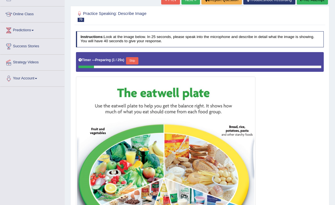
click at [134, 60] on button "Skip" at bounding box center [132, 60] width 12 height 7
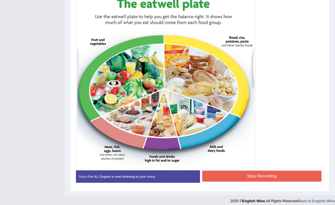
scroll to position [161, 0]
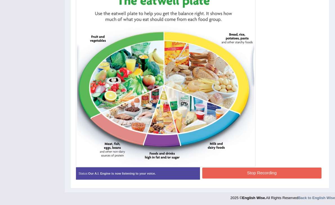
click at [219, 173] on button "Stop Recording" at bounding box center [261, 173] width 119 height 11
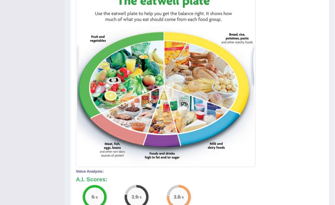
scroll to position [0, 0]
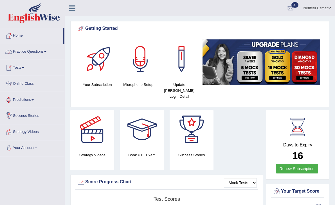
click at [46, 52] on span at bounding box center [45, 51] width 2 height 1
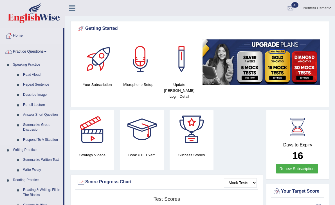
click at [36, 93] on link "Describe Image" at bounding box center [42, 95] width 43 height 10
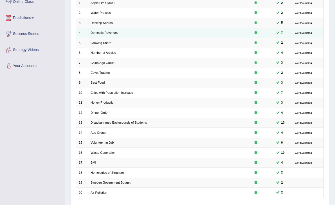
scroll to position [117, 0]
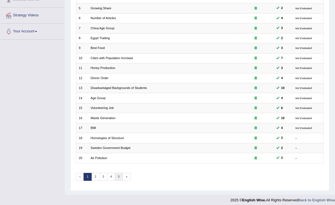
click at [115, 174] on link "5" at bounding box center [119, 177] width 8 height 8
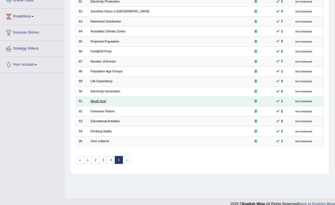
scroll to position [91, 0]
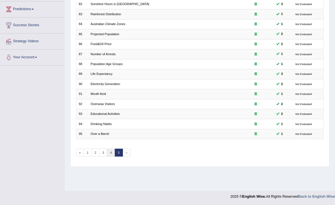
click at [110, 151] on link "4" at bounding box center [111, 153] width 8 height 8
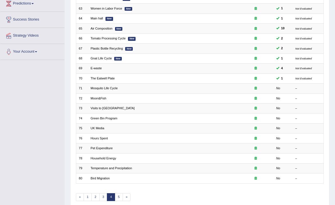
scroll to position [117, 0]
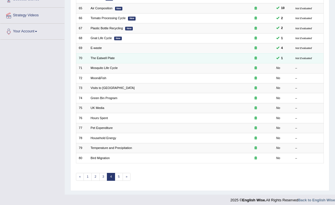
click at [99, 58] on td "The Eatwell Plate" at bounding box center [163, 58] width 150 height 10
click at [101, 57] on link "The Eatwell Plate" at bounding box center [103, 57] width 24 height 3
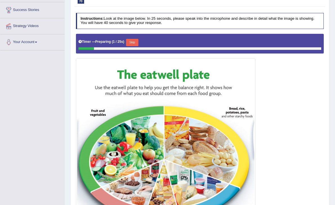
scroll to position [115, 0]
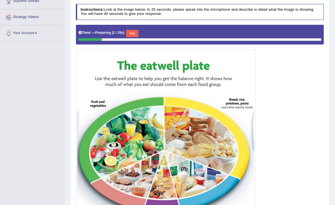
click at [135, 28] on div "Timer — Preparing ( 2 / 25s ) Skip" at bounding box center [200, 35] width 248 height 20
click at [133, 34] on button "Skip" at bounding box center [132, 33] width 12 height 7
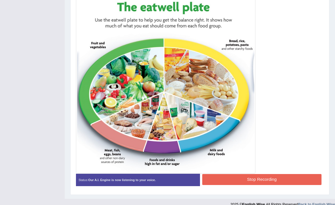
scroll to position [164, 0]
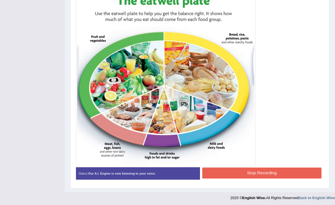
click at [227, 175] on button "Stop Recording" at bounding box center [261, 173] width 119 height 11
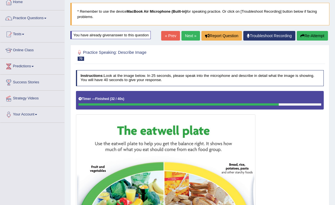
scroll to position [30, 0]
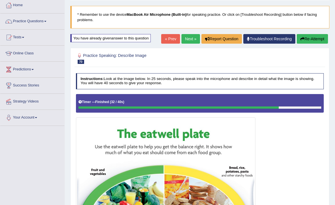
click at [184, 41] on link "Next »" at bounding box center [191, 39] width 19 height 10
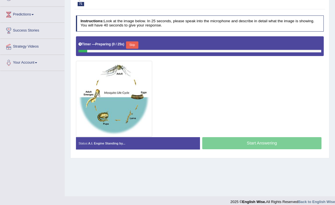
scroll to position [80, 0]
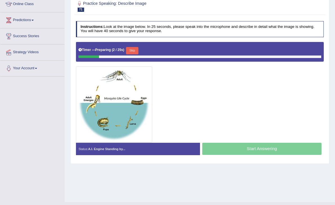
click at [135, 49] on button "Skip" at bounding box center [132, 50] width 12 height 7
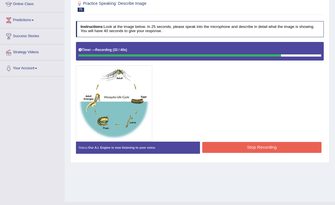
click at [218, 154] on div "Status: Our A.I. Engine is now listening to your voice. Start Answering Stop Re…" at bounding box center [200, 150] width 248 height 17
click at [218, 151] on button "Stop Recording" at bounding box center [261, 147] width 119 height 11
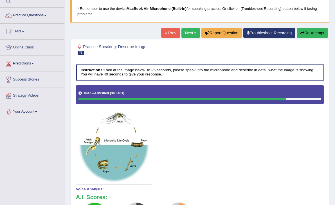
scroll to position [17, 0]
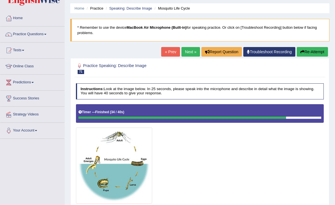
click at [189, 51] on link "Next »" at bounding box center [191, 52] width 19 height 10
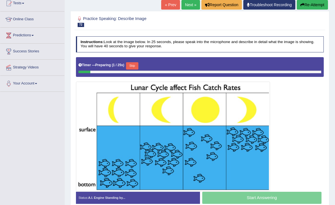
scroll to position [59, 0]
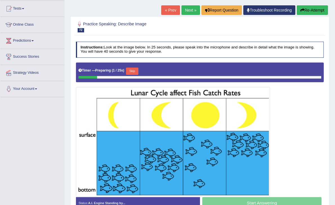
click at [137, 71] on button "Skip" at bounding box center [132, 71] width 12 height 7
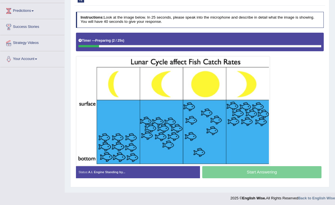
scroll to position [91, 0]
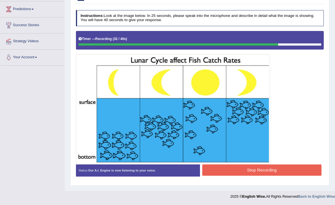
click at [226, 169] on button "Stop Recording" at bounding box center [261, 169] width 119 height 11
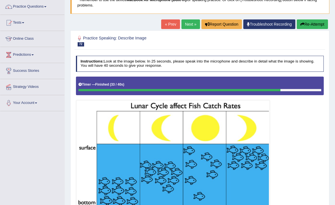
scroll to position [41, 0]
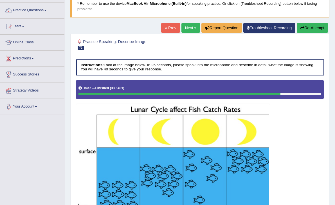
click at [188, 24] on link "Next »" at bounding box center [191, 28] width 19 height 10
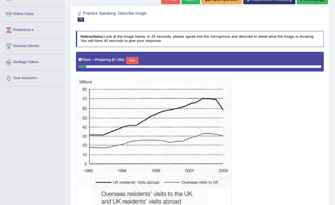
scroll to position [82, 0]
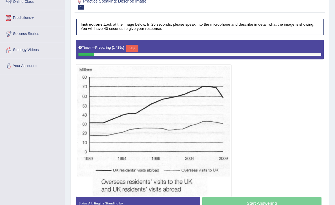
click at [133, 48] on button "Skip" at bounding box center [132, 48] width 12 height 7
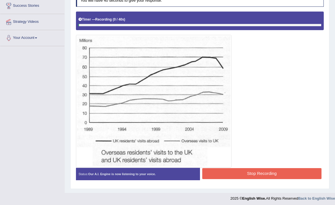
scroll to position [111, 0]
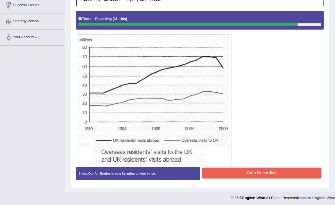
click at [229, 168] on button "Stop Recording" at bounding box center [261, 173] width 119 height 11
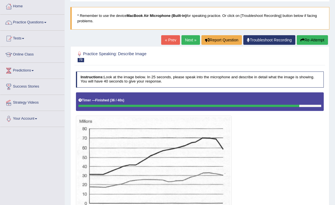
scroll to position [25, 0]
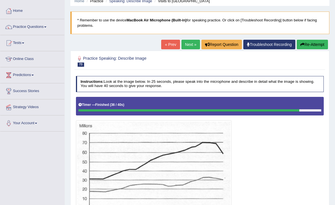
click at [306, 42] on button "Re-Attempt" at bounding box center [312, 45] width 31 height 10
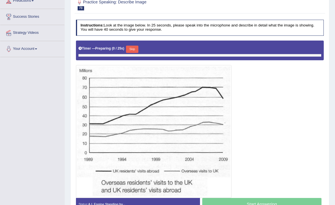
scroll to position [116, 0]
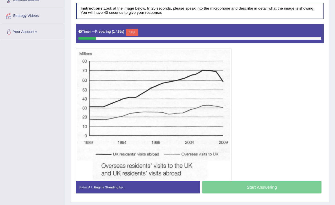
click at [135, 34] on button "Skip" at bounding box center [132, 32] width 12 height 7
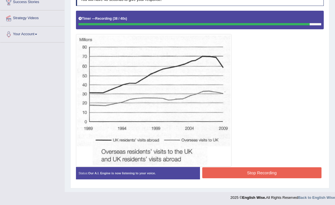
click at [207, 169] on button "Stop Recording" at bounding box center [261, 172] width 119 height 11
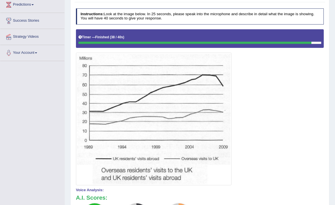
scroll to position [44, 0]
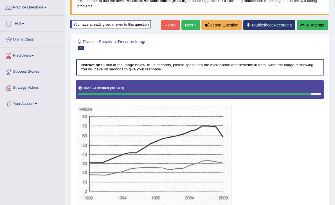
click at [186, 24] on link "Next »" at bounding box center [191, 25] width 19 height 10
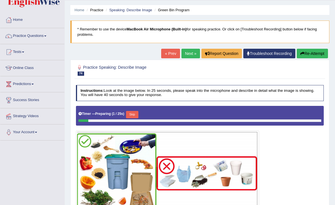
scroll to position [27, 0]
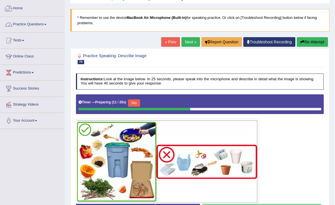
click at [16, 9] on link "Home" at bounding box center [32, 8] width 64 height 14
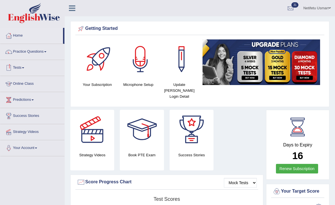
click at [22, 71] on link "Tests" at bounding box center [32, 67] width 64 height 14
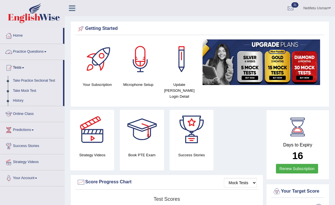
click at [41, 48] on link "Practice Questions" at bounding box center [32, 51] width 64 height 14
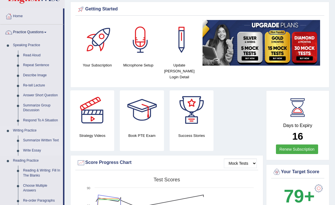
scroll to position [22, 0]
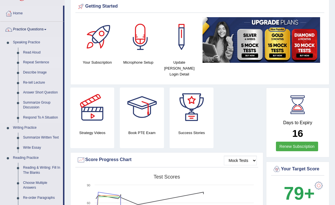
click at [42, 63] on link "Repeat Sentence" at bounding box center [42, 62] width 43 height 10
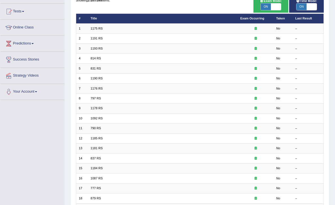
scroll to position [117, 0]
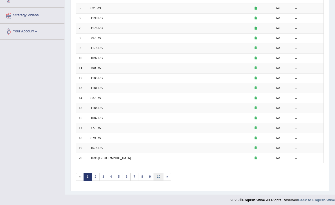
click at [158, 174] on link "10" at bounding box center [159, 177] width 10 height 8
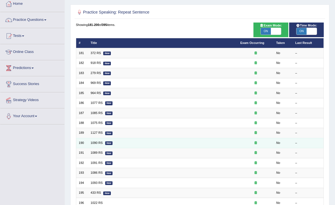
scroll to position [30, 0]
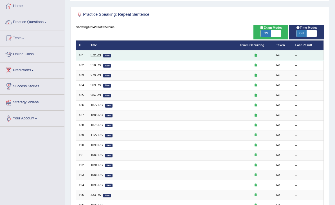
click at [96, 55] on link "372 RS" at bounding box center [96, 54] width 10 height 3
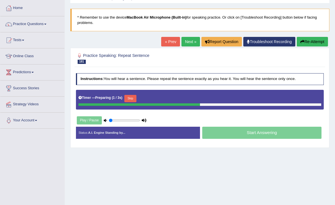
scroll to position [56, 0]
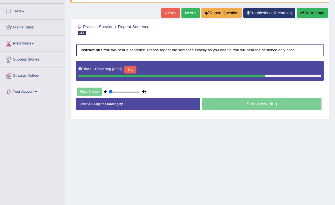
click at [134, 70] on button "Skip" at bounding box center [130, 69] width 12 height 7
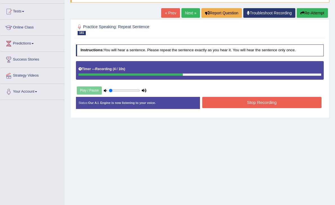
click at [212, 99] on button "Stop Recording" at bounding box center [261, 102] width 119 height 11
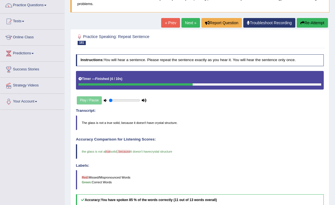
scroll to position [45, 0]
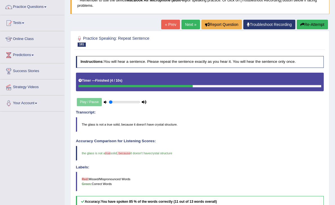
click at [185, 23] on link "Next »" at bounding box center [191, 25] width 19 height 10
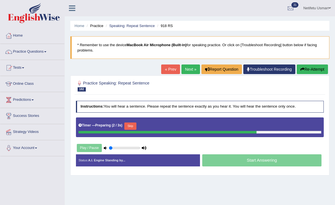
click at [131, 124] on button "Skip" at bounding box center [130, 125] width 12 height 7
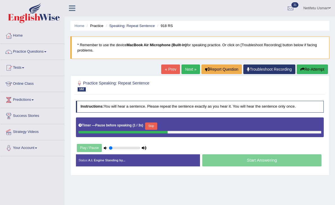
click at [154, 123] on button "Skip" at bounding box center [151, 125] width 12 height 7
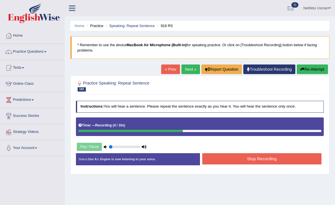
click at [222, 162] on button "Stop Recording" at bounding box center [261, 158] width 119 height 11
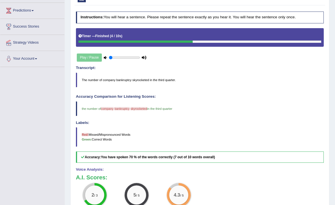
scroll to position [61, 0]
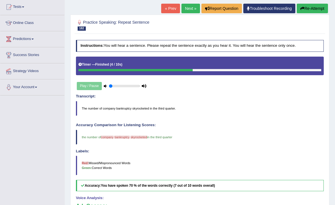
click at [190, 8] on link "Next »" at bounding box center [191, 9] width 19 height 10
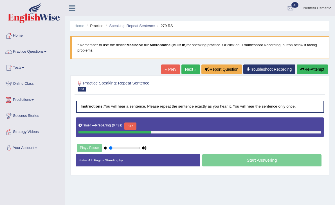
click at [132, 120] on div "Timer — Preparing ( 0 / 3s ) Skip" at bounding box center [200, 127] width 248 height 20
click at [132, 127] on button "Skip" at bounding box center [130, 125] width 12 height 7
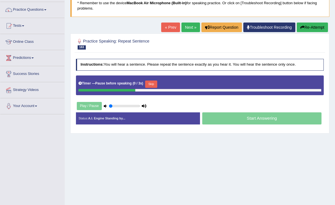
scroll to position [44, 0]
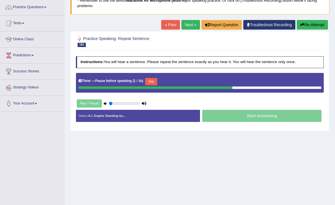
click at [150, 80] on button "Skip" at bounding box center [151, 81] width 12 height 7
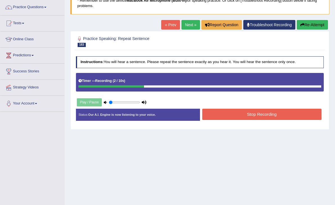
click at [265, 115] on button "Stop Recording" at bounding box center [261, 114] width 119 height 11
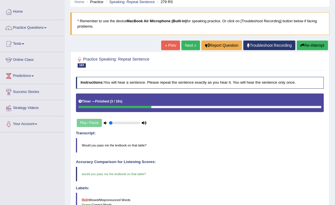
scroll to position [0, 0]
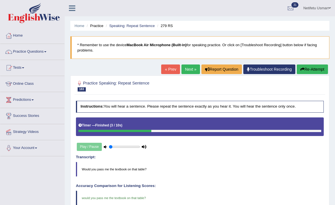
click at [191, 66] on link "Next »" at bounding box center [191, 69] width 19 height 10
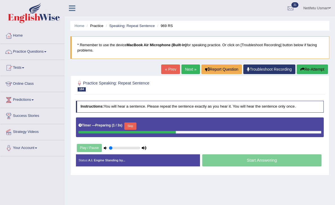
click at [130, 124] on button "Skip" at bounding box center [130, 125] width 12 height 7
click at [155, 124] on button "Skip" at bounding box center [151, 125] width 12 height 7
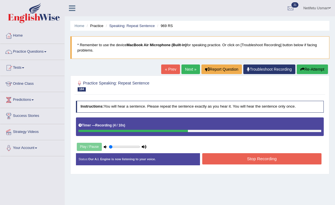
click at [212, 156] on button "Stop Recording" at bounding box center [261, 158] width 119 height 11
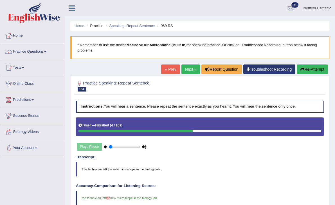
click at [185, 72] on link "Next »" at bounding box center [191, 69] width 19 height 10
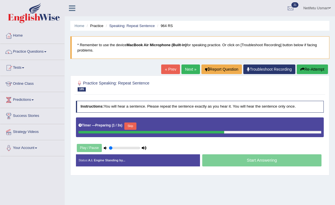
click at [131, 125] on button "Skip" at bounding box center [130, 125] width 12 height 7
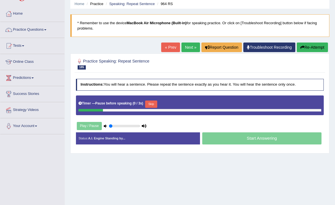
scroll to position [36, 0]
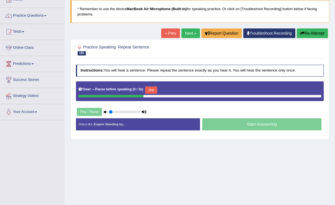
click at [148, 83] on div "Timer — Pause before speaking ( 0 / 3s ) Skip" at bounding box center [200, 91] width 248 height 20
click at [151, 87] on button "Skip" at bounding box center [151, 89] width 12 height 7
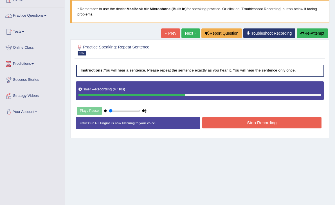
click at [233, 124] on button "Stop Recording" at bounding box center [261, 122] width 119 height 11
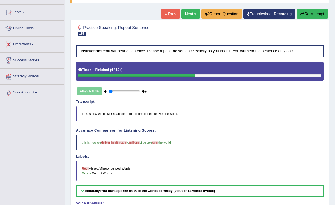
scroll to position [49, 0]
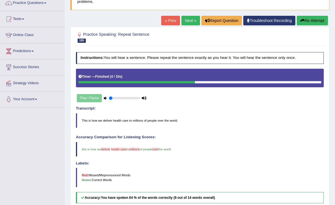
click at [186, 23] on link "Next »" at bounding box center [191, 21] width 19 height 10
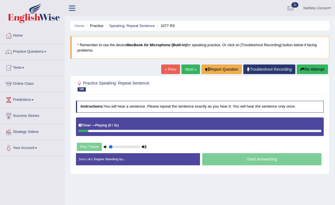
click at [132, 128] on div "Timer — Playing ( 0 / 3s ) Skip" at bounding box center [200, 125] width 243 height 8
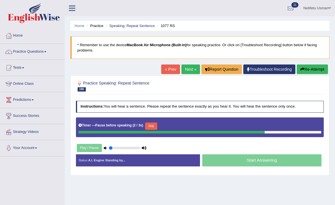
click at [155, 126] on button "Skip" at bounding box center [151, 125] width 12 height 7
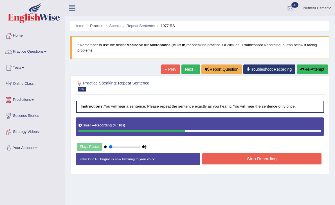
click at [210, 161] on button "Stop Recording" at bounding box center [261, 158] width 119 height 11
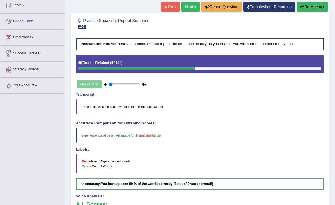
scroll to position [64, 0]
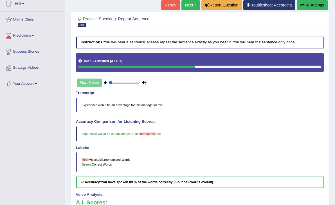
click at [151, 133] on span "managerial" at bounding box center [147, 133] width 15 height 3
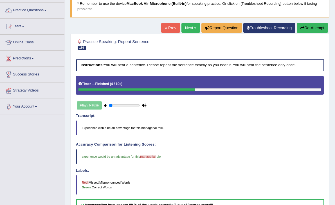
scroll to position [0, 0]
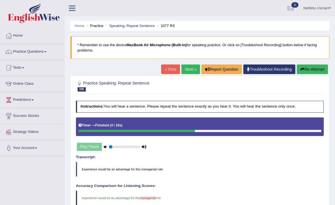
click at [182, 70] on link "Next »" at bounding box center [191, 69] width 19 height 10
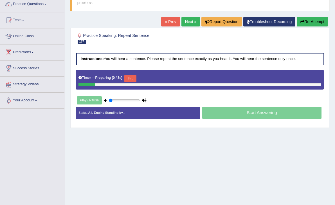
scroll to position [91, 0]
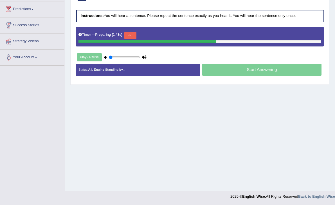
click at [132, 37] on button "Skip" at bounding box center [130, 35] width 12 height 7
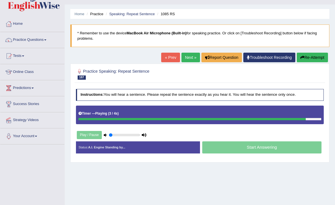
scroll to position [0, 0]
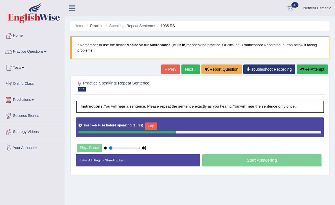
click at [154, 128] on button "Skip" at bounding box center [151, 125] width 12 height 7
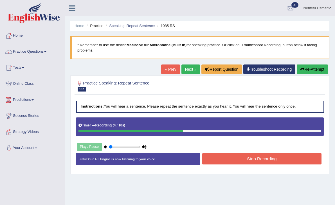
click at [248, 159] on button "Stop Recording" at bounding box center [261, 158] width 119 height 11
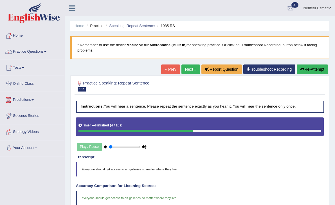
click at [185, 72] on link "Next »" at bounding box center [191, 69] width 19 height 10
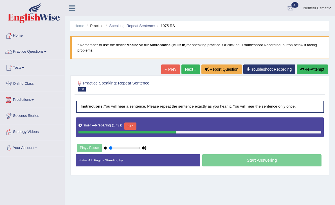
click at [134, 126] on button "Skip" at bounding box center [130, 125] width 12 height 7
click at [153, 127] on button "Skip" at bounding box center [151, 125] width 12 height 7
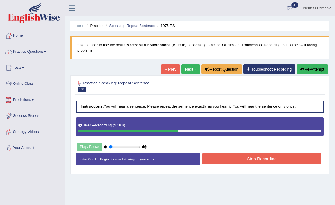
click at [236, 156] on button "Stop Recording" at bounding box center [261, 158] width 119 height 11
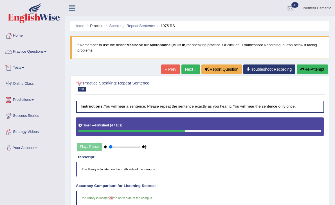
click at [37, 51] on link "Practice Questions" at bounding box center [32, 51] width 64 height 14
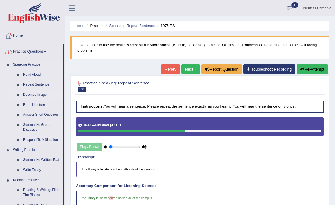
click at [33, 95] on link "Describe Image" at bounding box center [42, 95] width 43 height 10
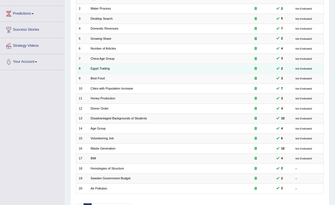
scroll to position [117, 0]
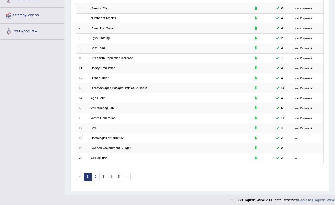
click at [112, 165] on div "Showing 1-20 of 95 items. # Title Exam Occurring Taken Last Result 1 Apple Life…" at bounding box center [200, 62] width 248 height 249
click at [111, 180] on div "Showing 1-20 of 95 items. # Title Exam Occurring Taken Last Result 1 Apple Life…" at bounding box center [200, 62] width 248 height 249
click at [110, 176] on link "4" at bounding box center [111, 177] width 8 height 8
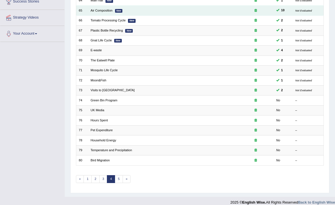
scroll to position [117, 0]
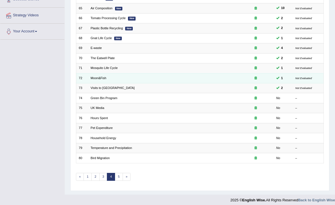
click at [95, 78] on td "Moon&Fish" at bounding box center [163, 78] width 150 height 10
click at [101, 76] on link "Moon&Fish" at bounding box center [99, 77] width 16 height 3
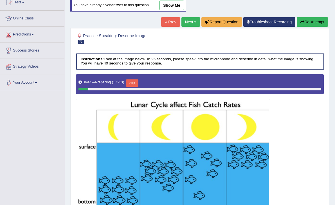
scroll to position [78, 0]
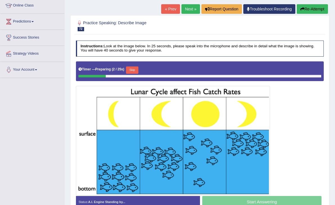
click at [133, 72] on button "Skip" at bounding box center [132, 69] width 12 height 7
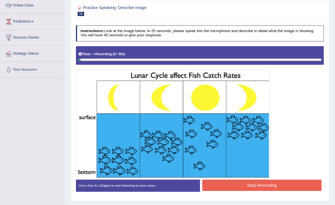
scroll to position [90, 0]
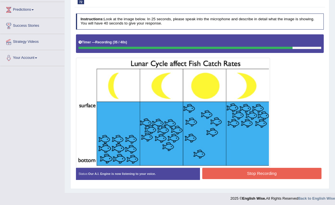
click at [222, 169] on button "Stop Recording" at bounding box center [261, 173] width 119 height 11
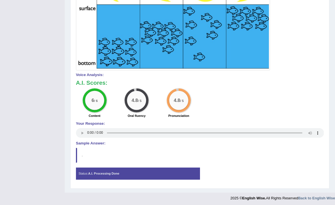
scroll to position [0, 0]
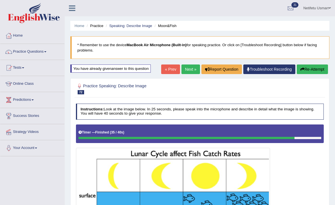
click at [188, 70] on link "Next »" at bounding box center [191, 69] width 19 height 10
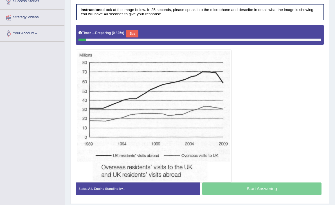
scroll to position [130, 0]
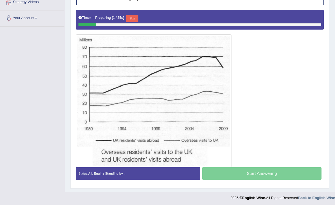
click at [133, 17] on button "Skip" at bounding box center [132, 18] width 12 height 7
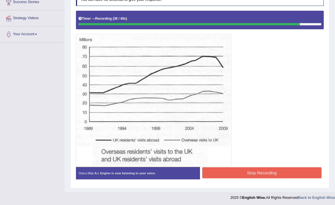
click at [230, 173] on button "Stop Recording" at bounding box center [261, 172] width 119 height 11
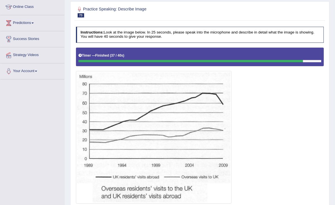
scroll to position [63, 0]
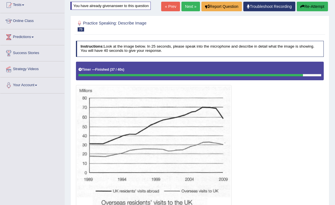
click at [305, 5] on button "Re-Attempt" at bounding box center [312, 7] width 31 height 10
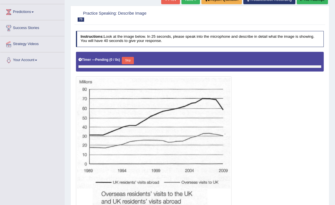
scroll to position [101, 0]
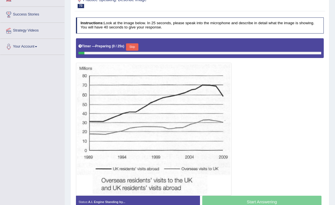
click at [131, 46] on button "Skip" at bounding box center [132, 46] width 12 height 7
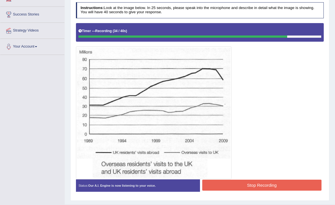
click at [228, 183] on button "Stop Recording" at bounding box center [261, 185] width 119 height 11
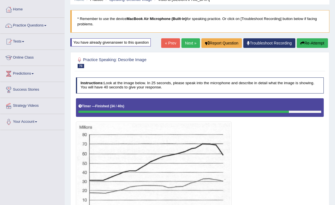
scroll to position [0, 0]
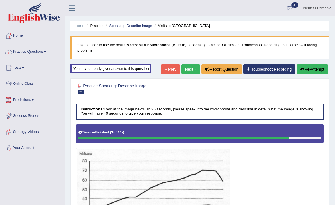
click at [310, 71] on button "Re-Attempt" at bounding box center [312, 69] width 31 height 10
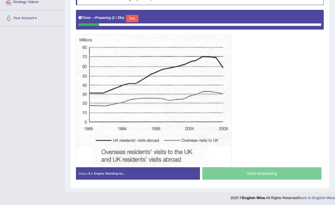
click at [130, 19] on button "Skip" at bounding box center [132, 18] width 12 height 7
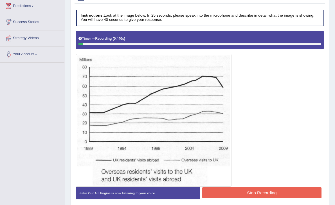
scroll to position [96, 0]
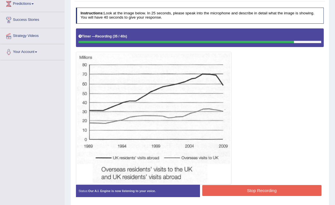
click at [205, 190] on button "Stop Recording" at bounding box center [261, 190] width 119 height 11
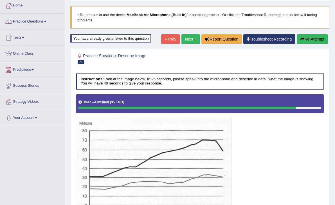
scroll to position [16, 0]
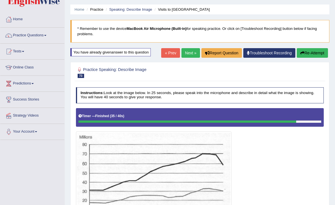
click at [309, 52] on button "Re-Attempt" at bounding box center [312, 53] width 31 height 10
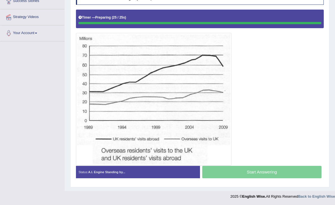
scroll to position [114, 0]
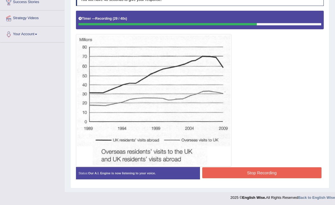
click at [213, 176] on button "Stop Recording" at bounding box center [261, 172] width 119 height 11
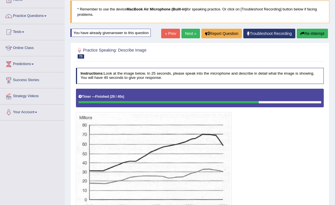
scroll to position [34, 0]
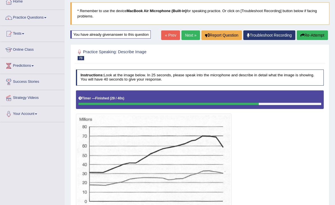
click at [317, 36] on button "Re-Attempt" at bounding box center [312, 35] width 31 height 10
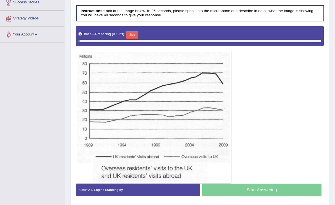
scroll to position [122, 0]
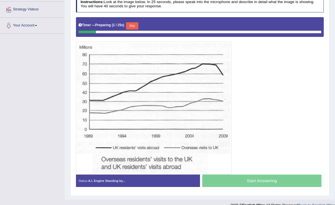
click at [136, 25] on button "Skip" at bounding box center [132, 25] width 12 height 7
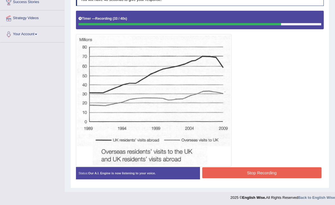
click at [217, 170] on button "Stop Recording" at bounding box center [261, 172] width 119 height 11
